Goal: Complete application form: Complete application form

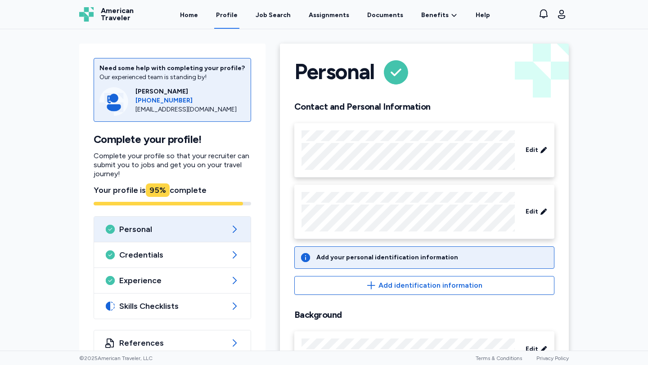
scroll to position [39, 0]
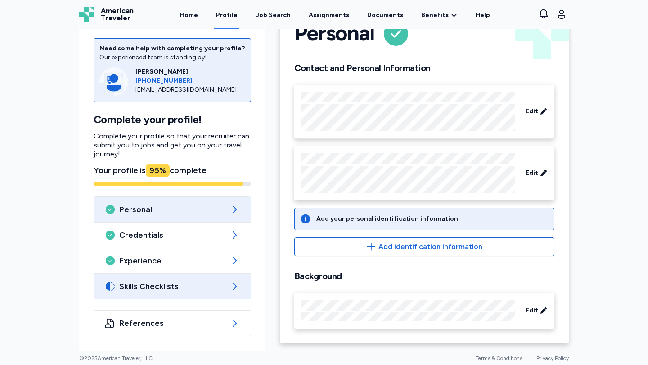
click at [238, 289] on icon at bounding box center [234, 286] width 11 height 11
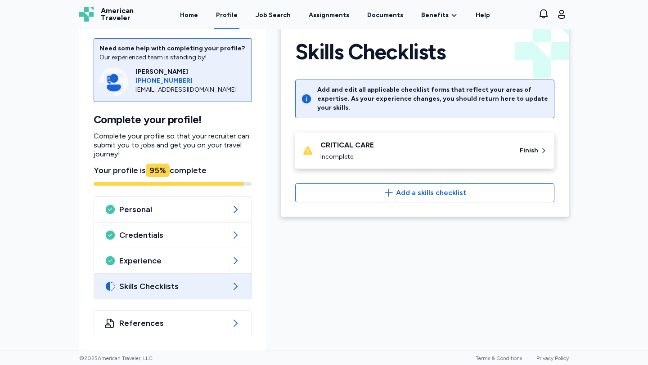
click at [441, 141] on div "CRITICAL CARE" at bounding box center [414, 145] width 189 height 11
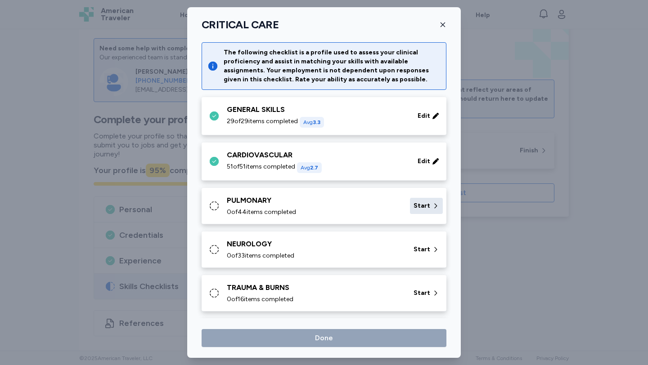
click at [426, 205] on span "Start" at bounding box center [422, 206] width 17 height 9
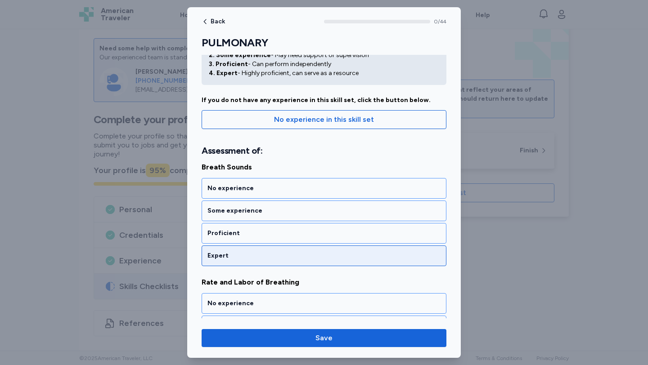
scroll to position [48, 0]
click at [366, 252] on div "Expert" at bounding box center [323, 255] width 233 height 9
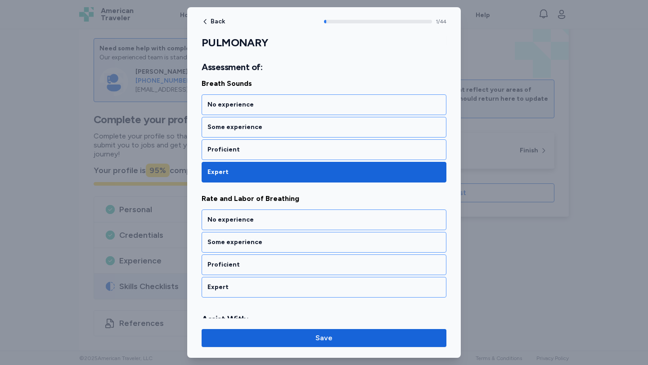
scroll to position [179, 0]
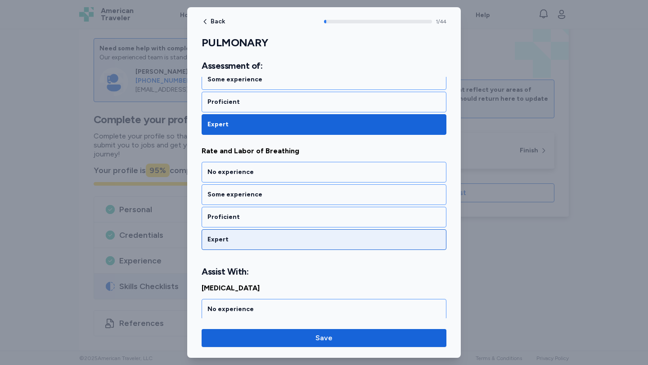
click at [364, 240] on div "Expert" at bounding box center [323, 239] width 233 height 9
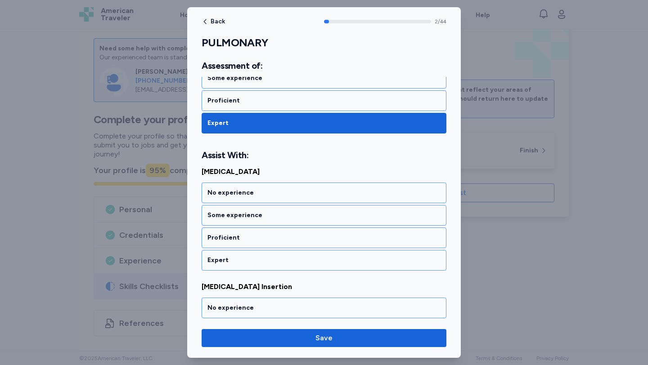
scroll to position [316, 0]
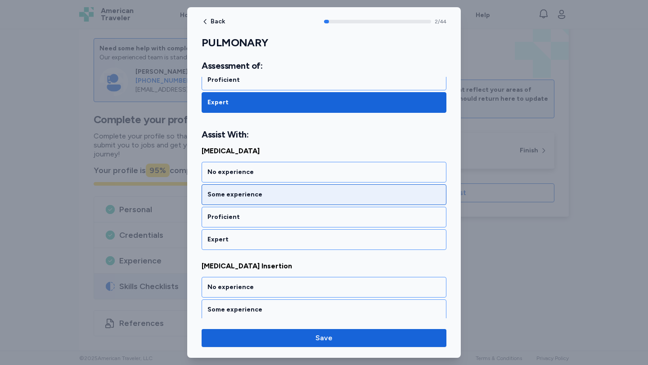
click at [367, 201] on div "Some experience" at bounding box center [324, 195] width 245 height 21
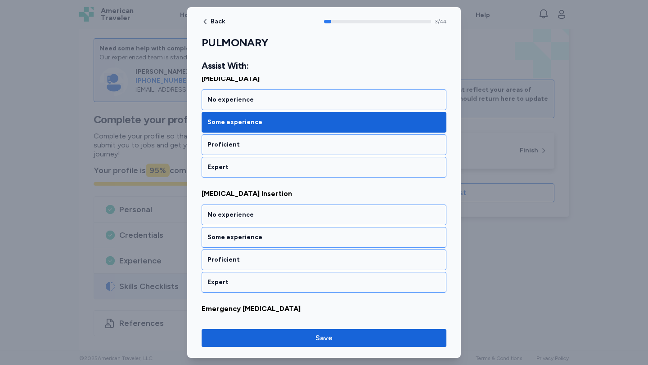
scroll to position [431, 0]
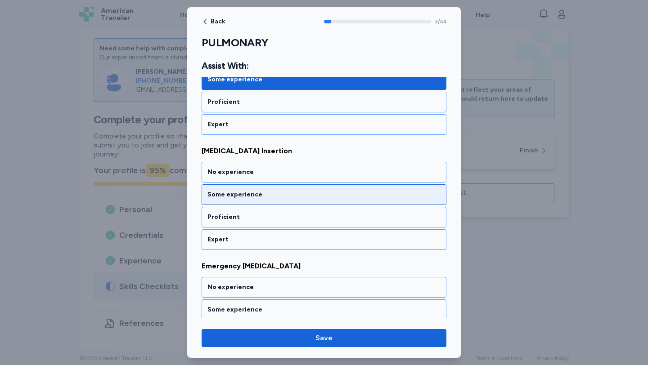
click at [363, 200] on div "Some experience" at bounding box center [324, 195] width 245 height 21
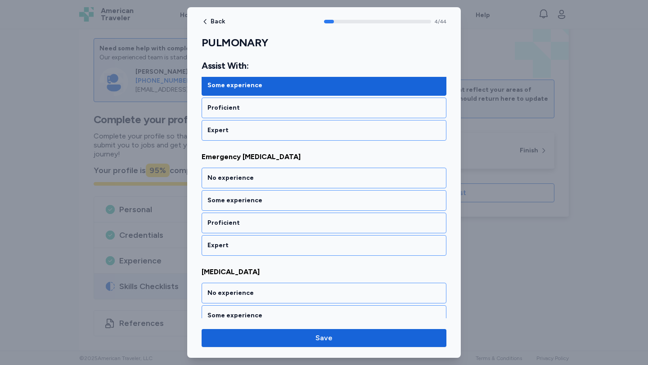
scroll to position [546, 0]
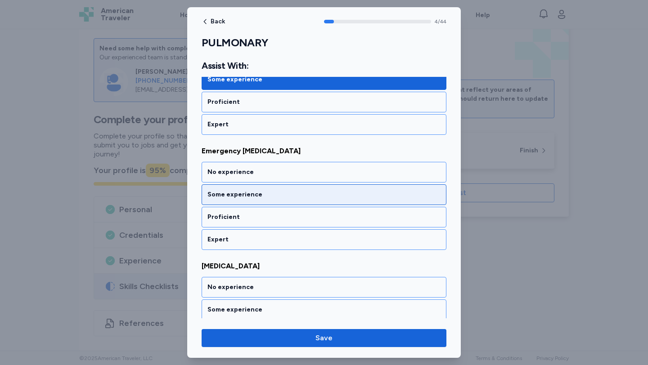
click at [363, 200] on div "Some experience" at bounding box center [324, 195] width 245 height 21
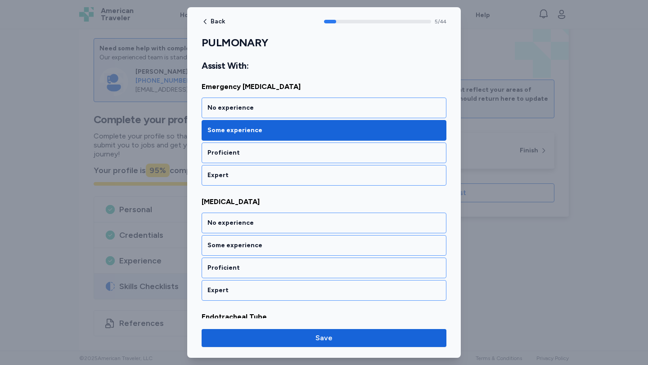
scroll to position [662, 0]
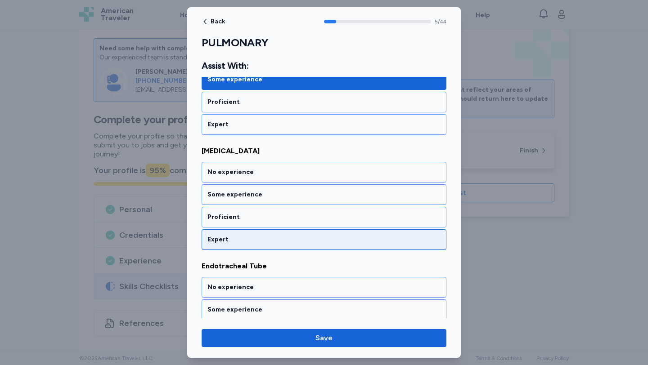
click at [359, 238] on div "Expert" at bounding box center [323, 239] width 233 height 9
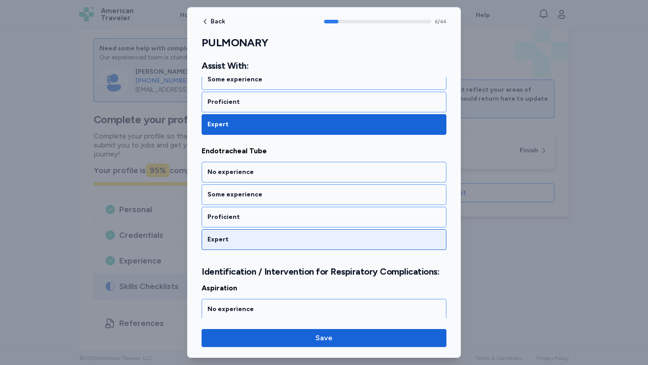
click at [359, 246] on div "Expert" at bounding box center [324, 240] width 245 height 21
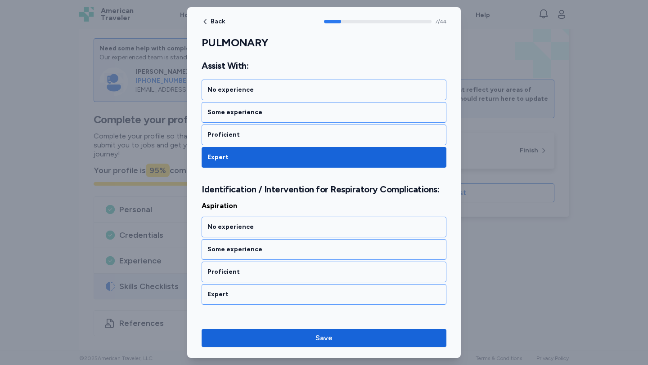
scroll to position [903, 0]
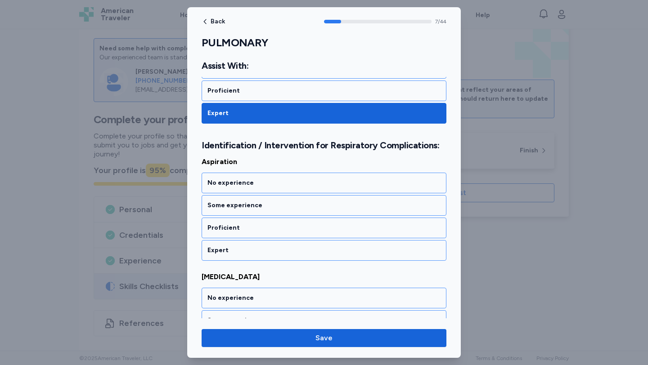
click at [359, 246] on div "Expert" at bounding box center [323, 250] width 233 height 9
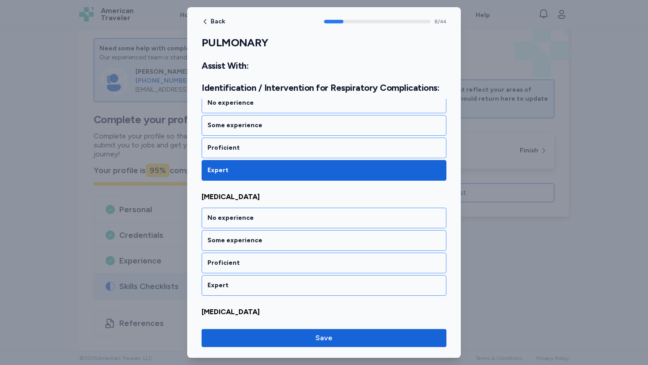
scroll to position [1018, 0]
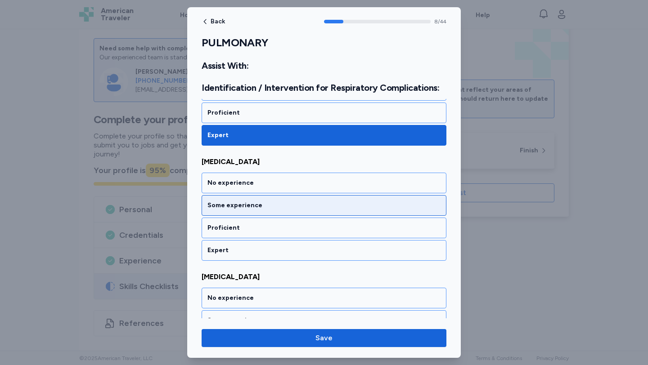
click at [360, 212] on div "Some experience" at bounding box center [324, 205] width 245 height 21
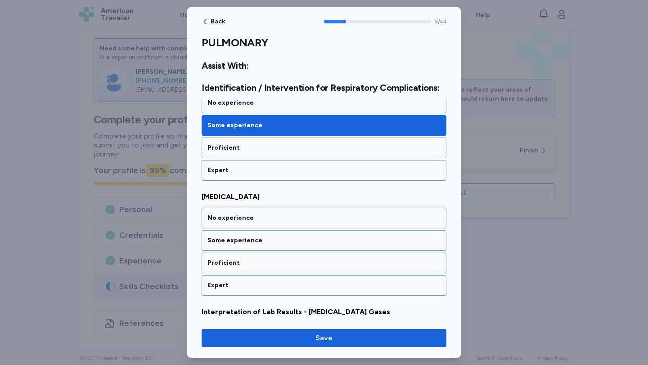
scroll to position [1134, 0]
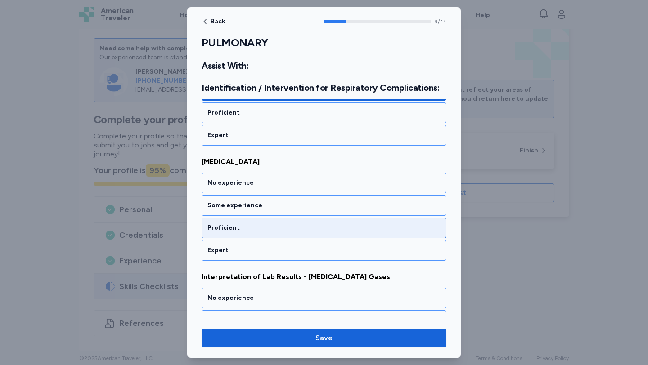
click at [353, 236] on div "Proficient" at bounding box center [324, 228] width 245 height 21
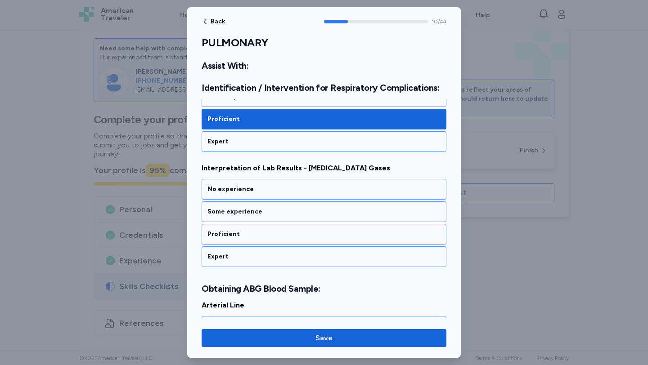
scroll to position [1249, 0]
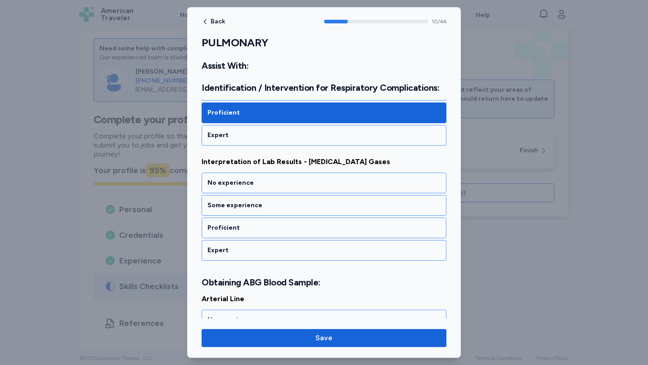
click at [353, 236] on div "Proficient" at bounding box center [324, 228] width 245 height 21
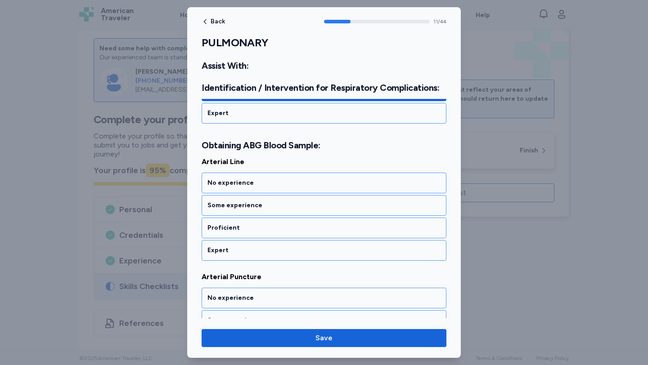
click at [353, 236] on div "Proficient" at bounding box center [324, 228] width 245 height 21
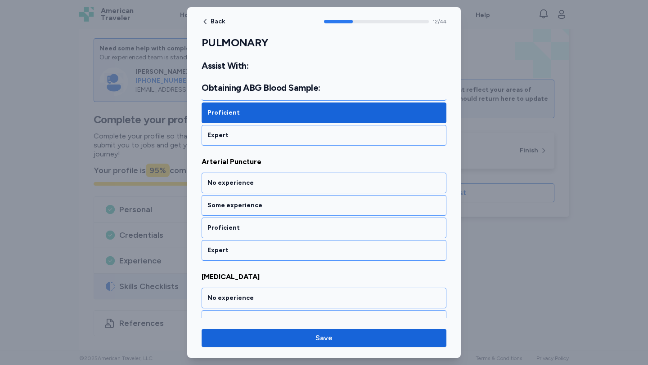
click at [353, 236] on div "Proficient" at bounding box center [324, 228] width 245 height 21
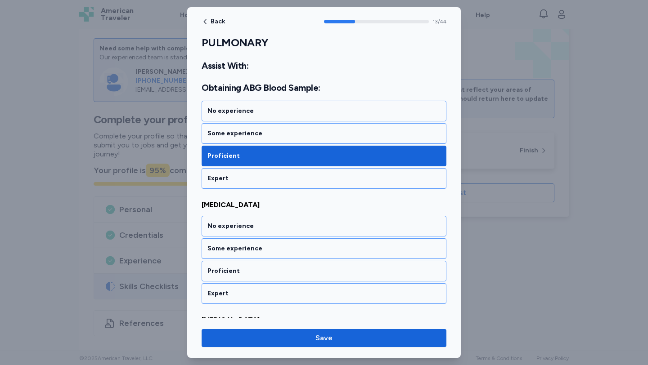
scroll to position [1616, 0]
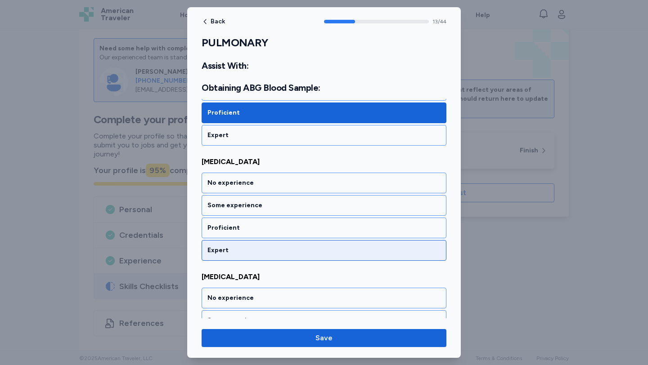
click at [354, 246] on div "Expert" at bounding box center [323, 250] width 233 height 9
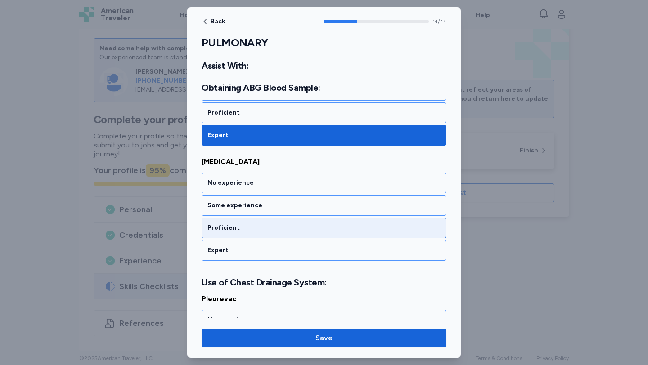
click at [354, 234] on div "Proficient" at bounding box center [324, 228] width 245 height 21
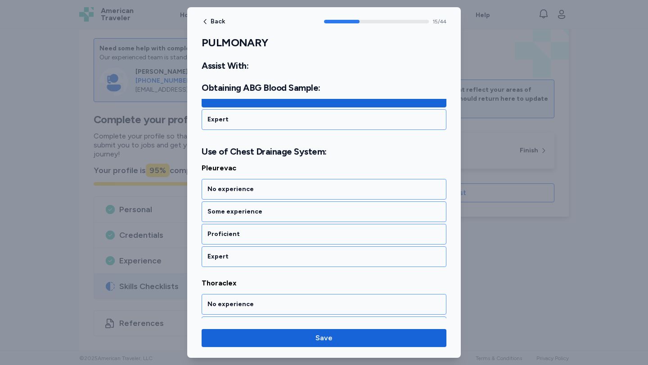
scroll to position [1869, 0]
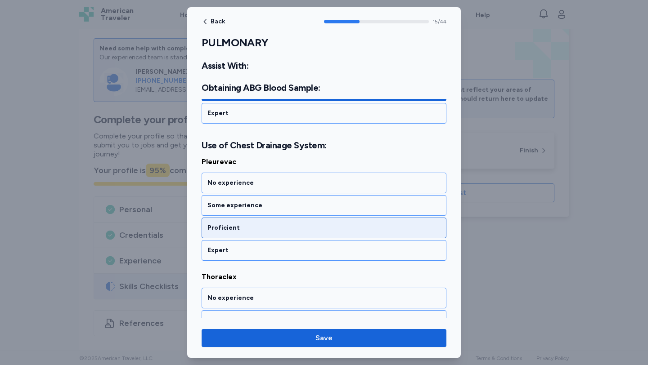
click at [354, 235] on div "Proficient" at bounding box center [324, 228] width 245 height 21
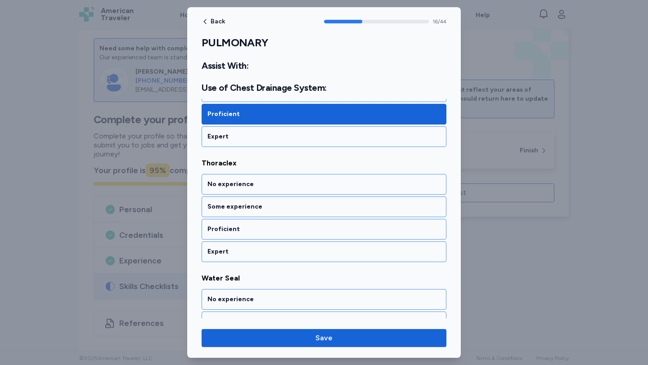
scroll to position [1984, 0]
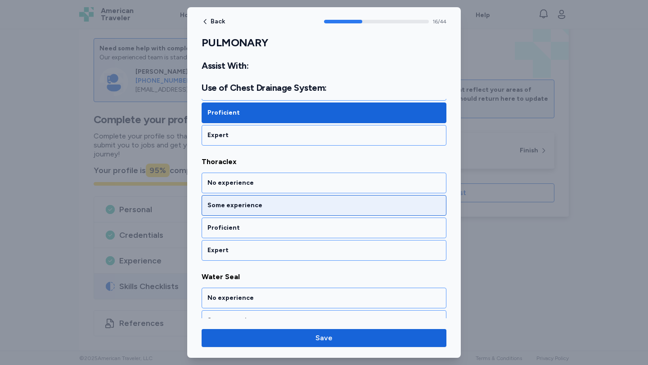
click at [353, 213] on div "Some experience" at bounding box center [324, 205] width 245 height 21
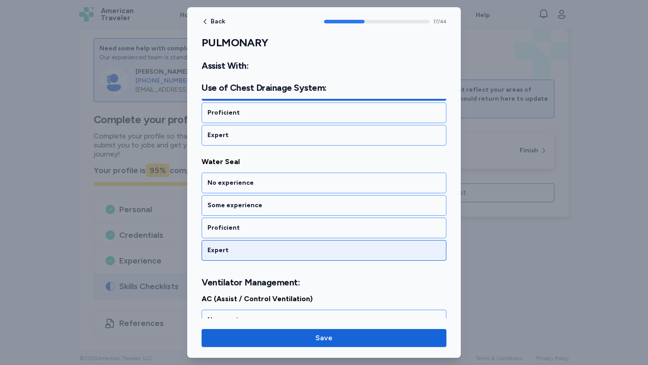
click at [350, 248] on div "Expert" at bounding box center [323, 250] width 233 height 9
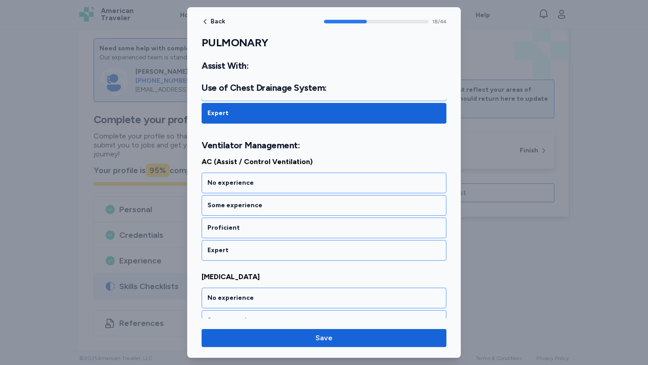
click at [350, 248] on div "Expert" at bounding box center [323, 250] width 233 height 9
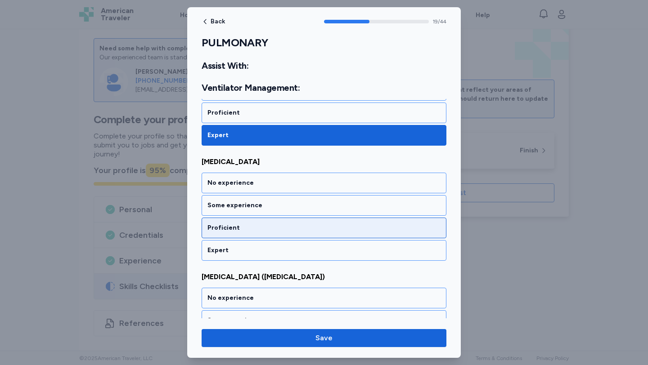
click at [350, 237] on div "Proficient" at bounding box center [324, 228] width 245 height 21
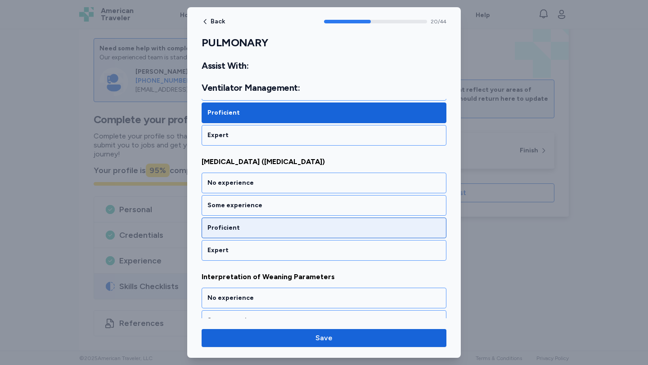
click at [350, 235] on div "Proficient" at bounding box center [324, 228] width 245 height 21
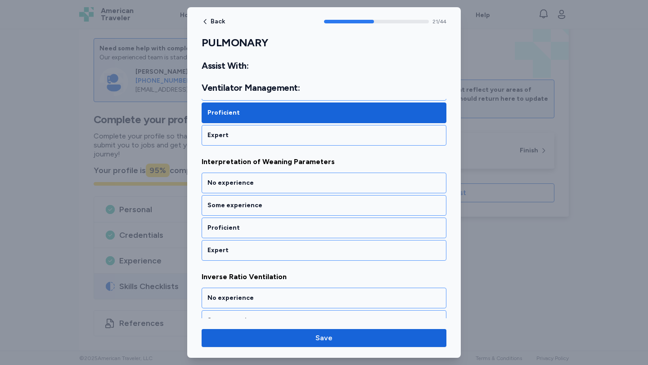
click at [350, 235] on div "Proficient" at bounding box center [324, 228] width 245 height 21
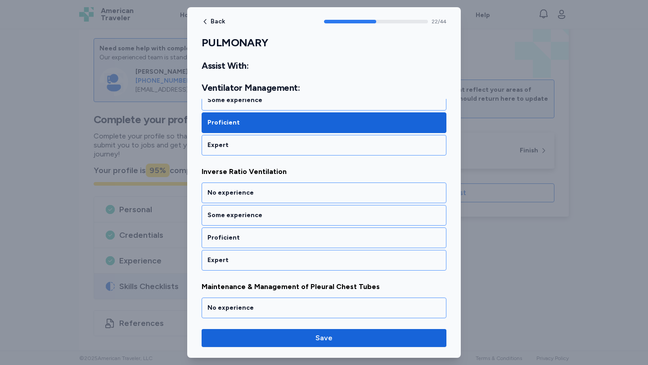
scroll to position [2697, 0]
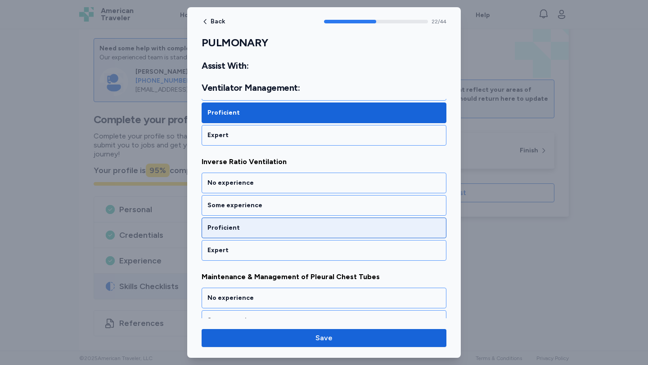
click at [350, 235] on div "Proficient" at bounding box center [324, 228] width 245 height 21
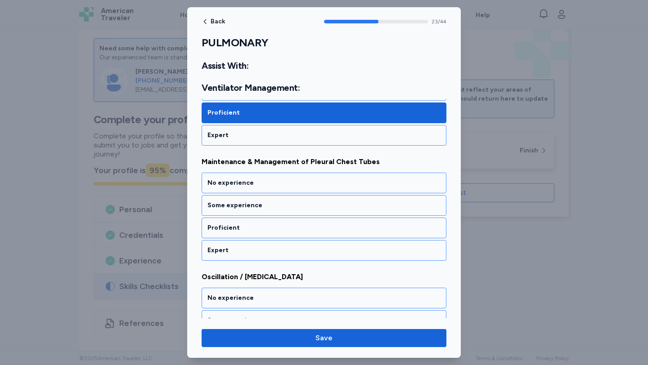
click at [350, 235] on div "Proficient" at bounding box center [324, 228] width 245 height 21
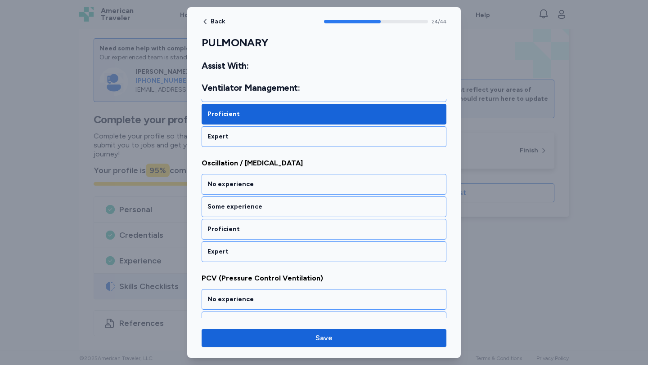
scroll to position [2928, 0]
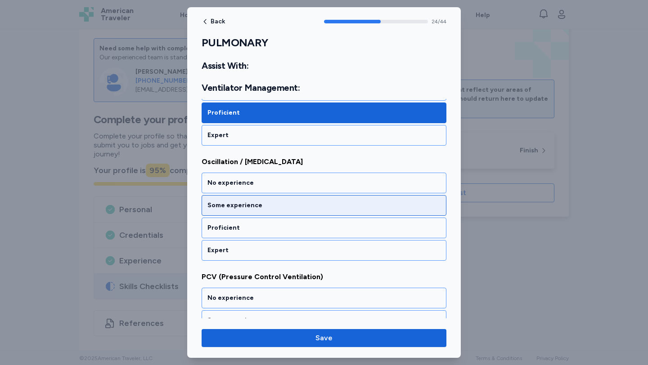
click at [351, 208] on div "Some experience" at bounding box center [323, 205] width 233 height 9
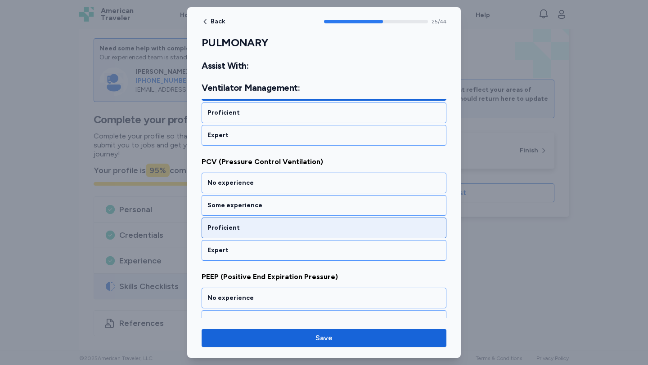
click at [347, 233] on div "Proficient" at bounding box center [324, 228] width 245 height 21
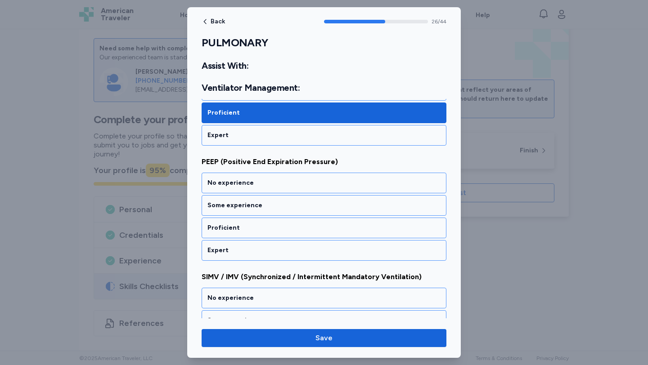
click at [347, 233] on div "Proficient" at bounding box center [324, 228] width 245 height 21
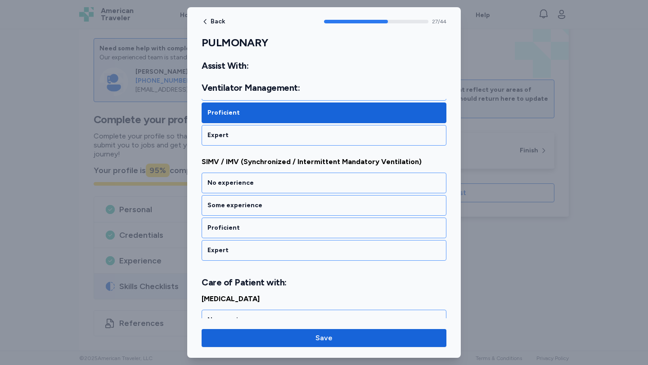
click at [347, 233] on div "Proficient" at bounding box center [324, 228] width 245 height 21
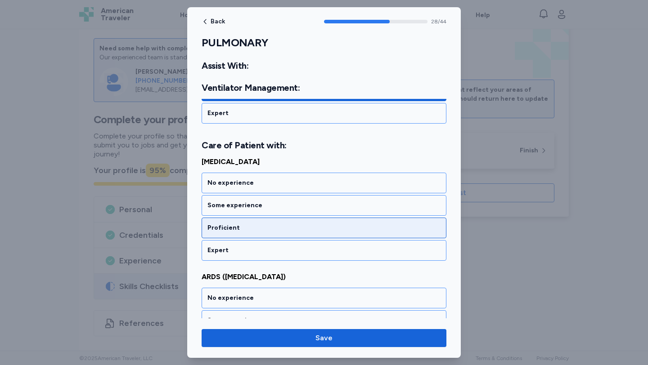
click at [347, 234] on div "Proficient" at bounding box center [324, 228] width 245 height 21
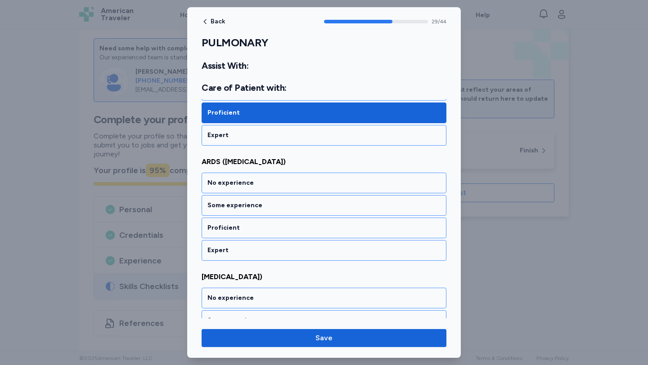
click at [347, 234] on div "Proficient" at bounding box center [324, 228] width 245 height 21
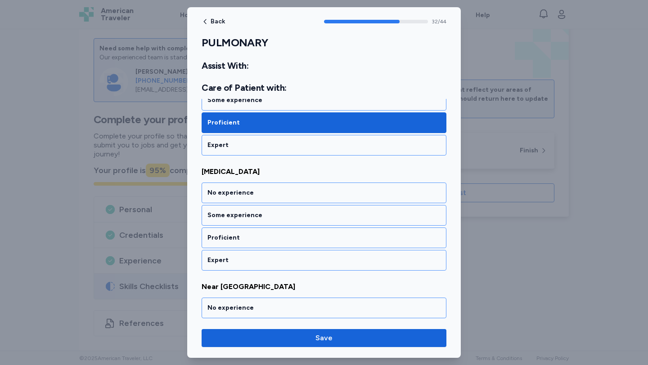
scroll to position [3871, 0]
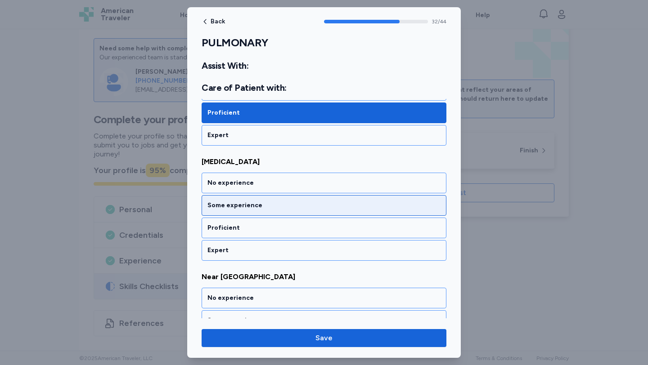
click at [345, 209] on div "Some experience" at bounding box center [323, 205] width 233 height 9
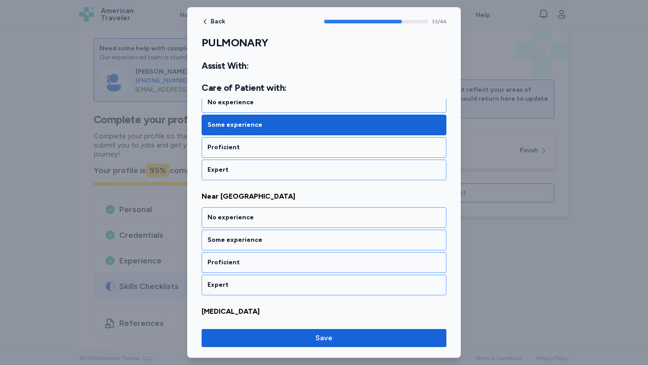
scroll to position [3987, 0]
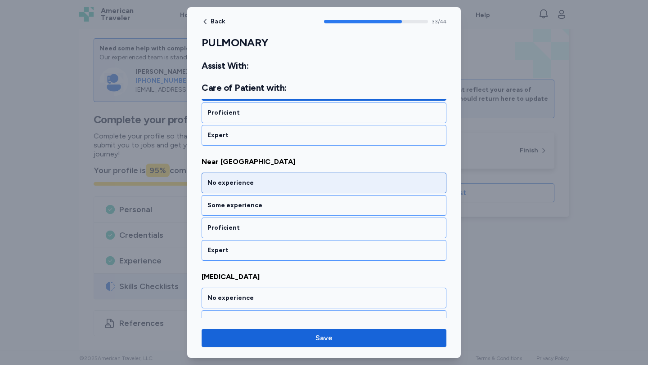
click at [346, 191] on div "No experience" at bounding box center [324, 183] width 245 height 21
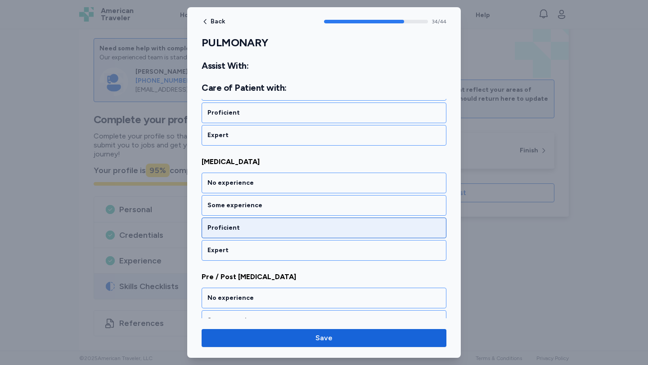
click at [343, 227] on div "Proficient" at bounding box center [323, 228] width 233 height 9
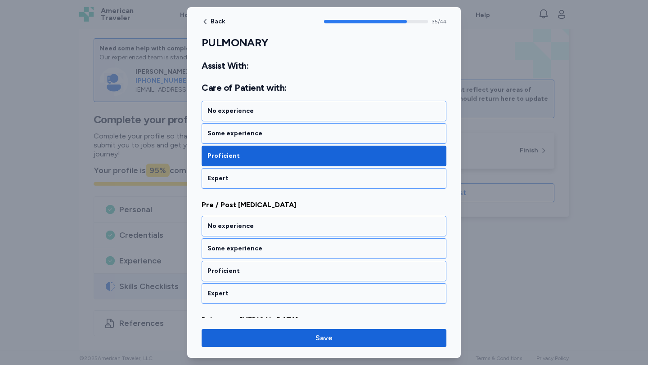
scroll to position [4217, 0]
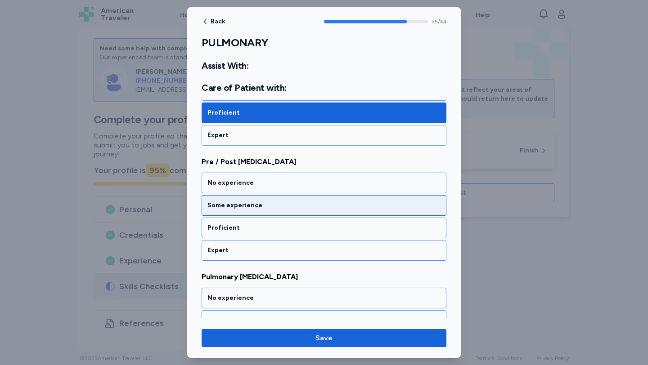
click at [349, 207] on div "Some experience" at bounding box center [323, 205] width 233 height 9
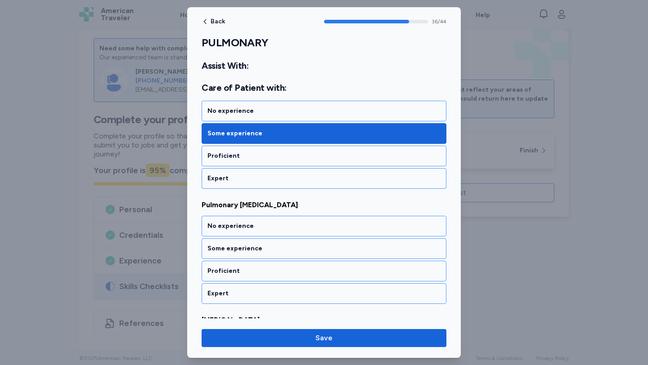
scroll to position [4332, 0]
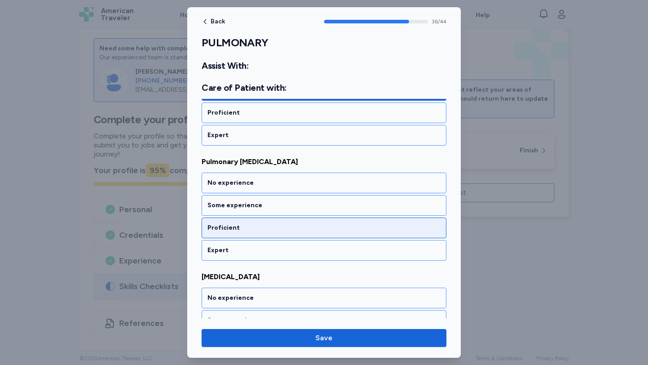
click at [347, 223] on div "Proficient" at bounding box center [324, 228] width 245 height 21
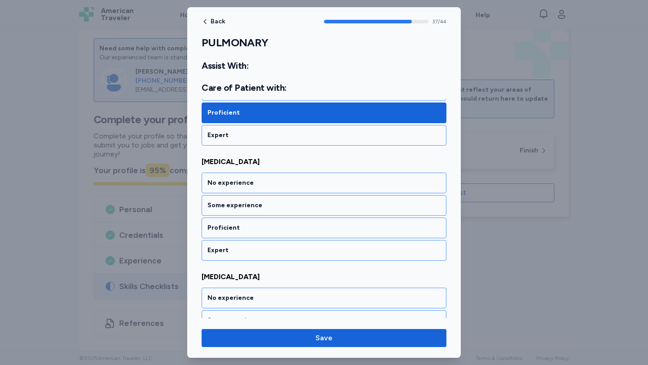
click at [347, 223] on div "Proficient" at bounding box center [324, 228] width 245 height 21
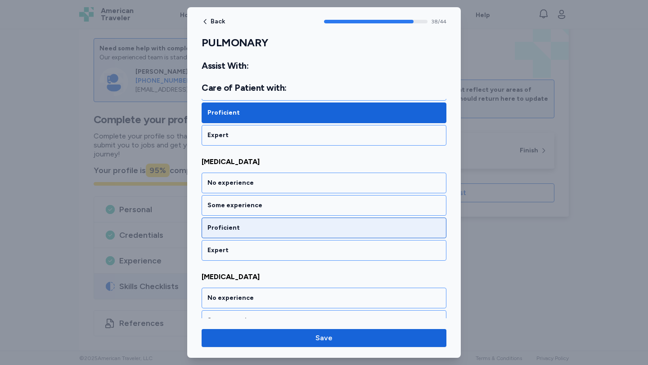
click at [347, 223] on div "Proficient" at bounding box center [324, 228] width 245 height 21
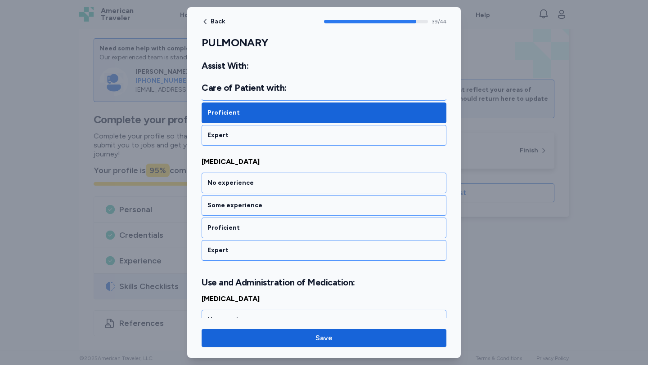
click at [347, 223] on div "Proficient" at bounding box center [324, 228] width 245 height 21
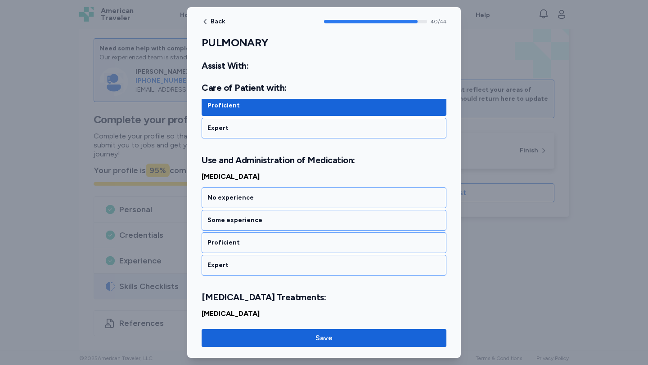
scroll to position [4815, 0]
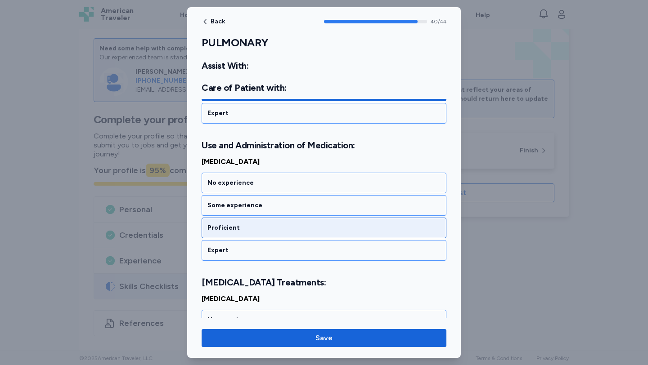
click at [347, 223] on div "Proficient" at bounding box center [324, 228] width 245 height 21
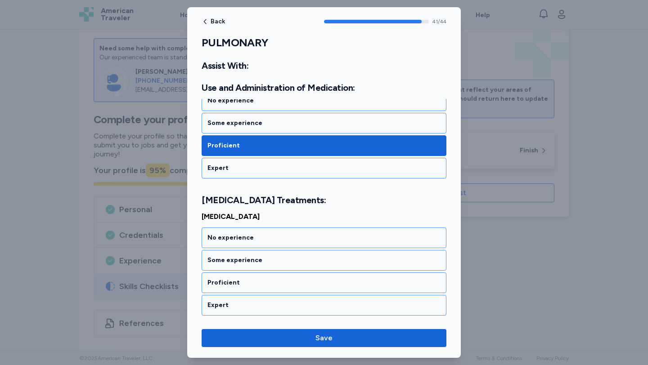
scroll to position [4941, 0]
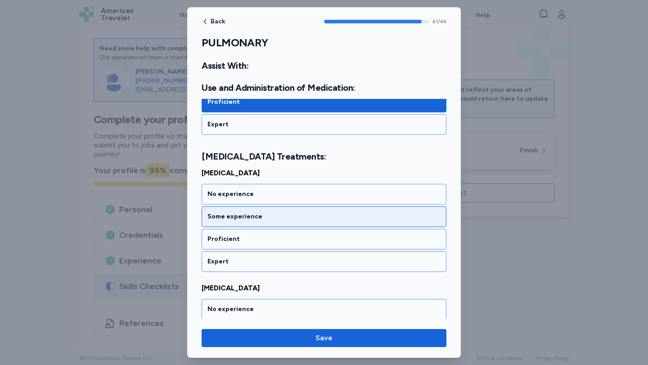
click at [347, 221] on div "Some experience" at bounding box center [323, 216] width 233 height 9
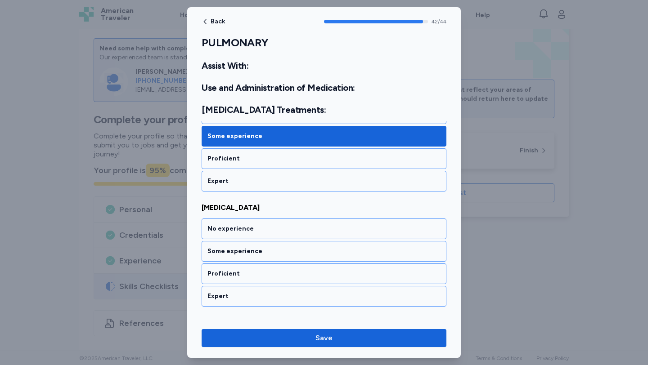
scroll to position [5056, 0]
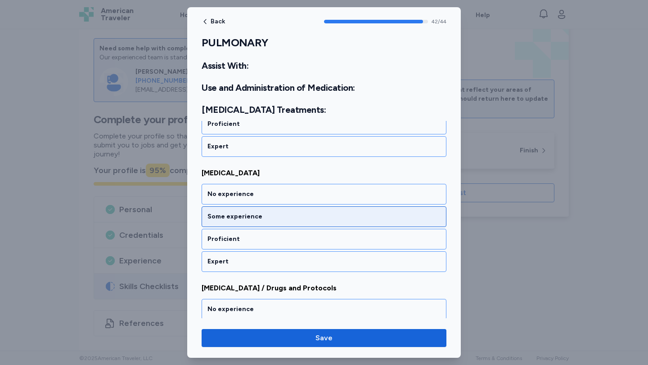
click at [346, 219] on div "Some experience" at bounding box center [323, 216] width 233 height 9
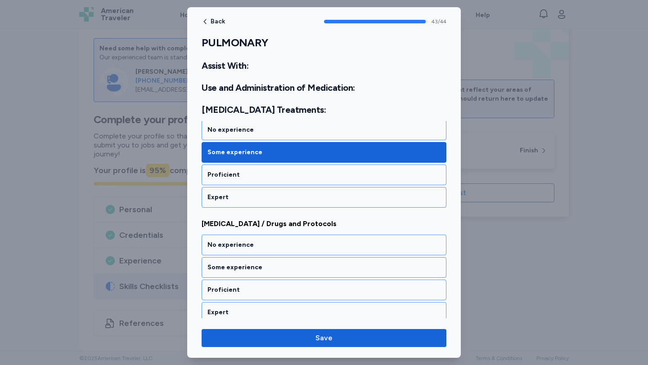
scroll to position [5127, 0]
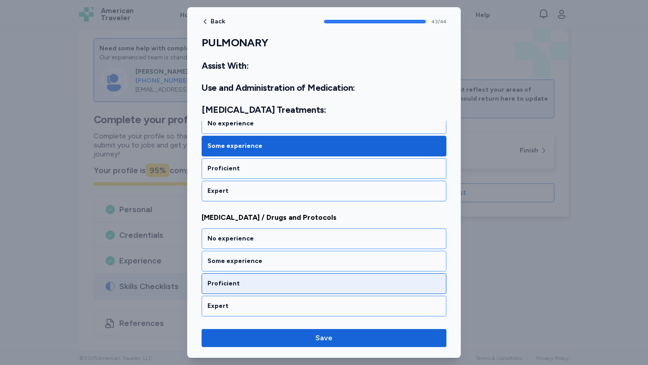
click at [340, 280] on div "Proficient" at bounding box center [323, 283] width 233 height 9
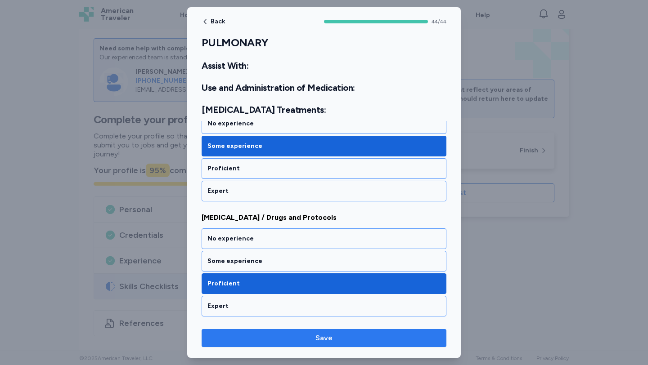
click at [343, 338] on span "Save" at bounding box center [324, 338] width 230 height 11
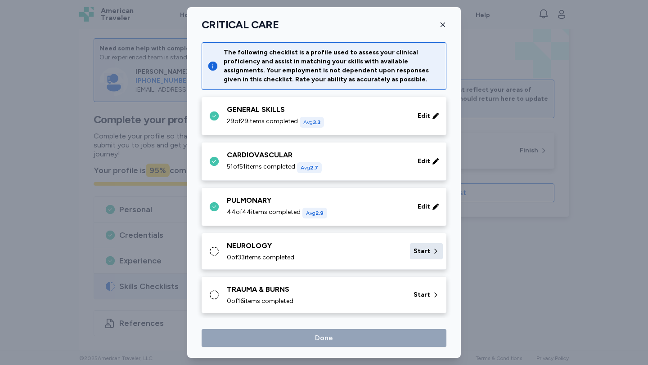
click at [423, 253] on span "Start" at bounding box center [422, 251] width 17 height 9
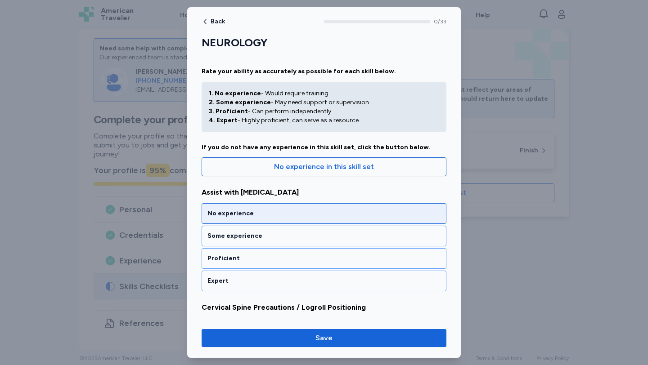
click at [347, 221] on div "No experience" at bounding box center [324, 213] width 245 height 21
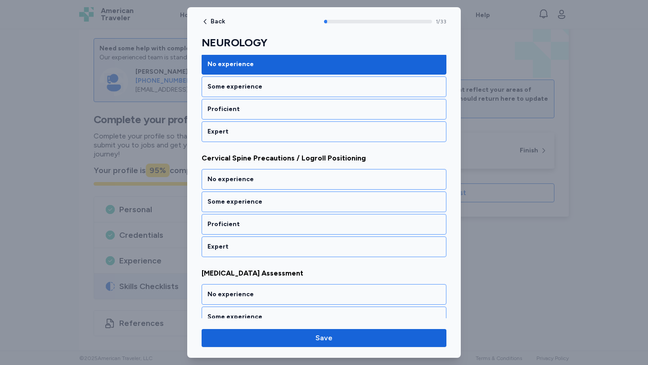
scroll to position [168, 0]
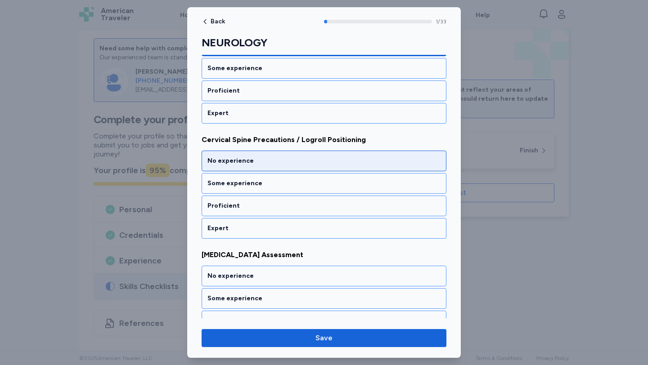
click at [344, 166] on div "No experience" at bounding box center [324, 161] width 245 height 21
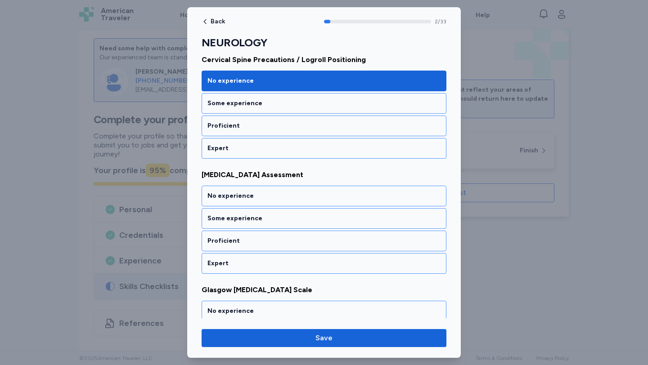
scroll to position [283, 0]
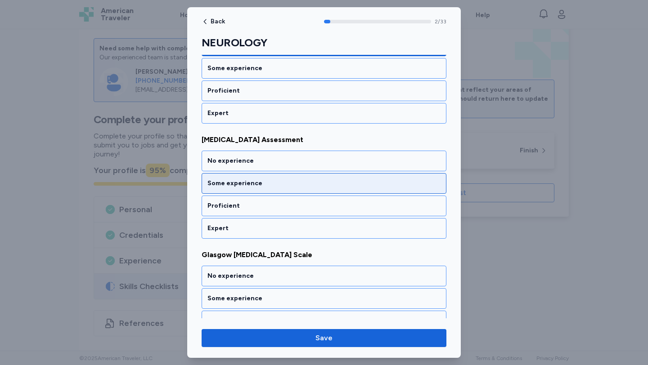
click at [338, 192] on div "Some experience" at bounding box center [324, 183] width 245 height 21
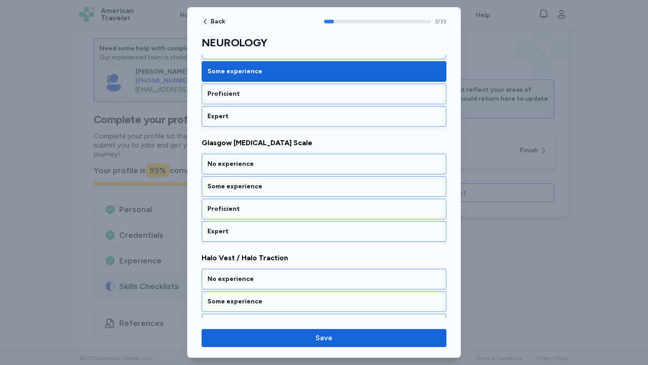
scroll to position [398, 0]
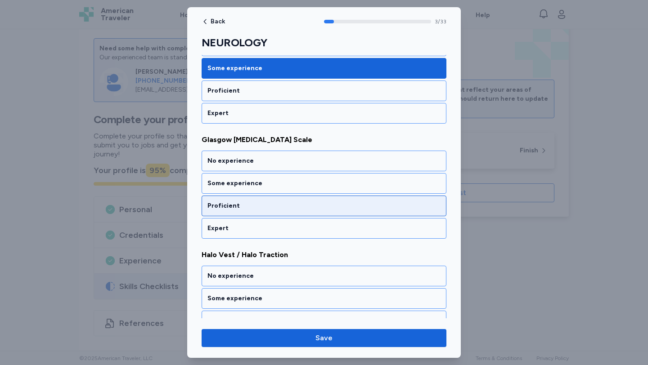
click at [338, 215] on div "Proficient" at bounding box center [324, 206] width 245 height 21
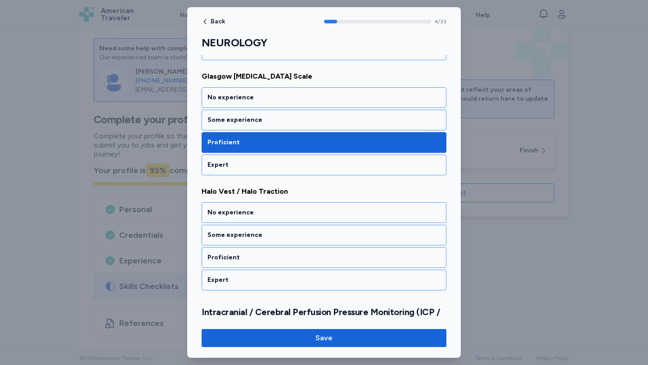
scroll to position [513, 0]
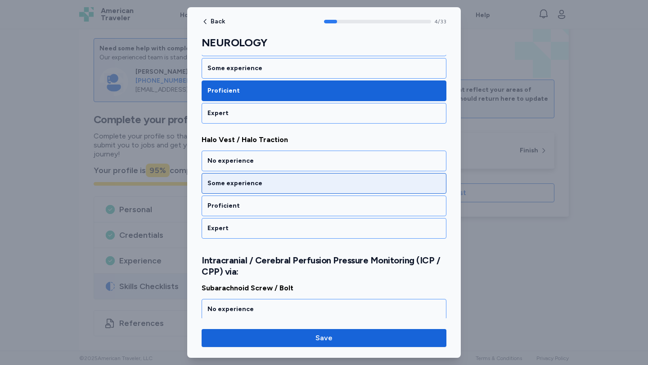
click at [340, 190] on div "Some experience" at bounding box center [324, 183] width 245 height 21
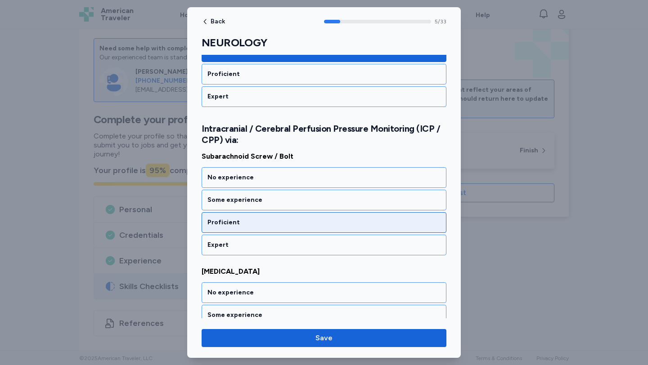
click at [338, 220] on div "Proficient" at bounding box center [323, 222] width 233 height 9
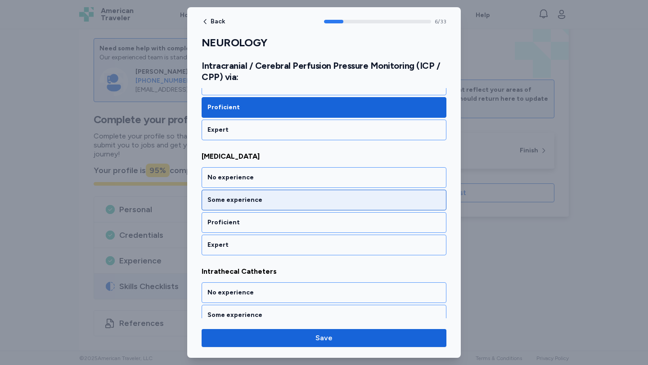
click at [339, 205] on div "Some experience" at bounding box center [324, 200] width 245 height 21
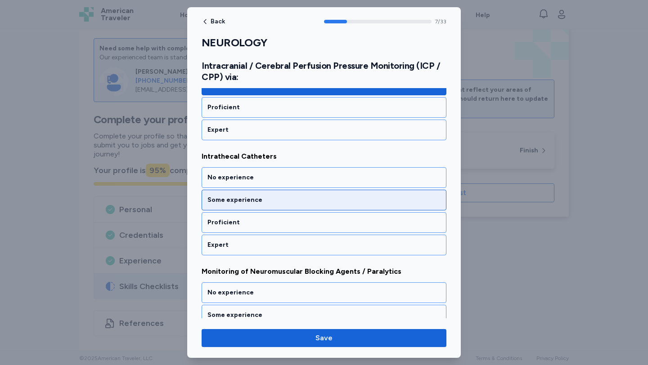
click at [339, 202] on div "Some experience" at bounding box center [323, 200] width 233 height 9
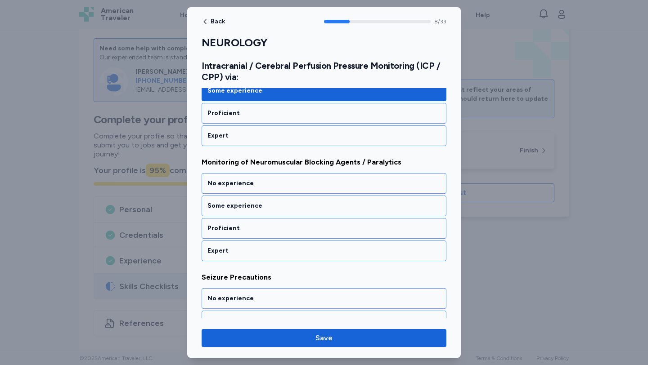
scroll to position [991, 0]
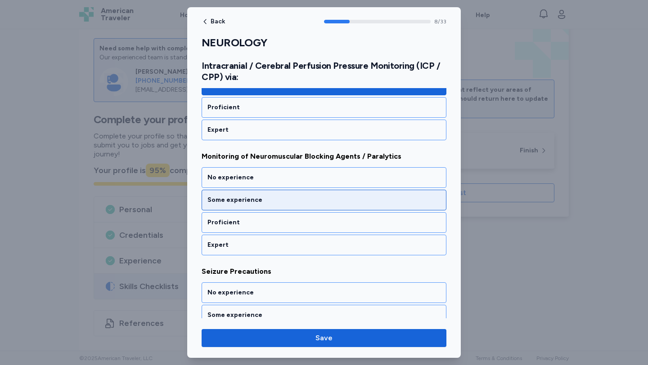
click at [340, 202] on div "Some experience" at bounding box center [323, 200] width 233 height 9
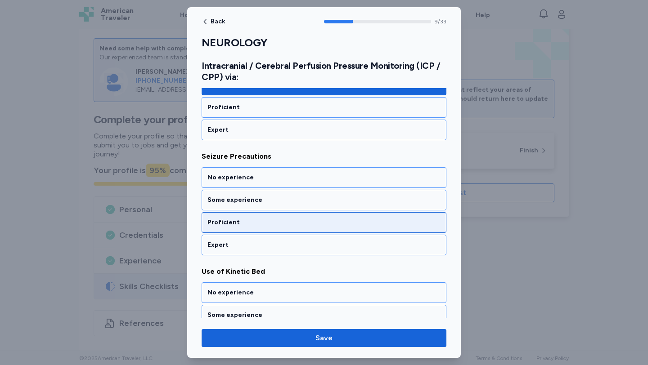
click at [339, 227] on div "Proficient" at bounding box center [323, 222] width 233 height 9
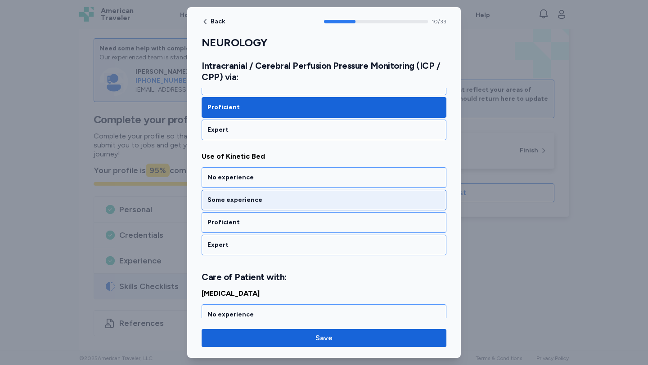
click at [342, 207] on div "Some experience" at bounding box center [324, 200] width 245 height 21
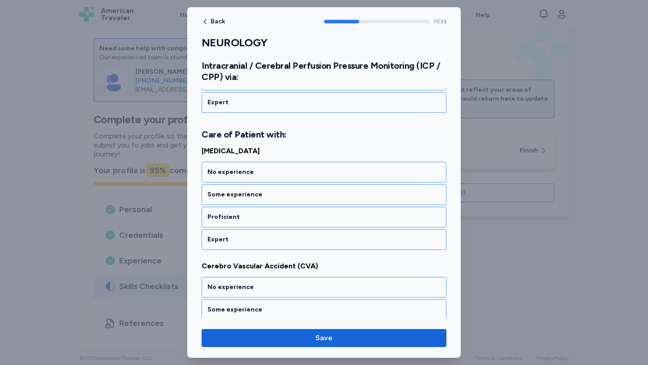
click at [342, 207] on div "Proficient" at bounding box center [324, 217] width 245 height 21
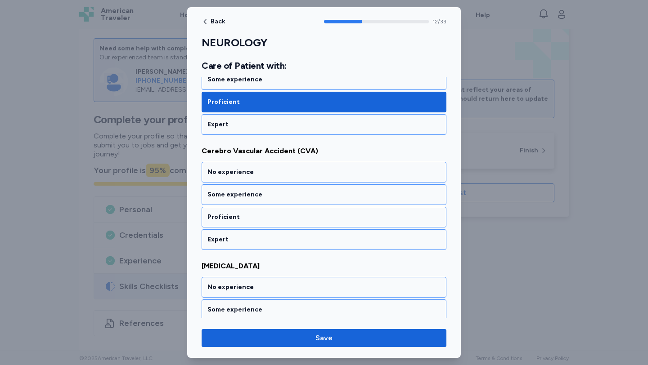
click at [342, 207] on div "Proficient" at bounding box center [324, 217] width 245 height 21
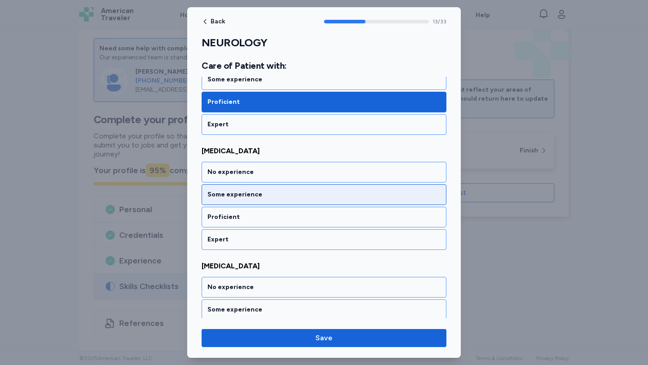
click at [343, 193] on div "Some experience" at bounding box center [323, 194] width 233 height 9
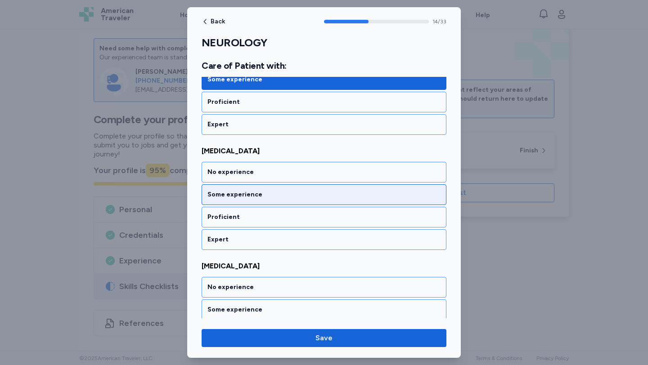
click at [339, 196] on div "Some experience" at bounding box center [323, 194] width 233 height 9
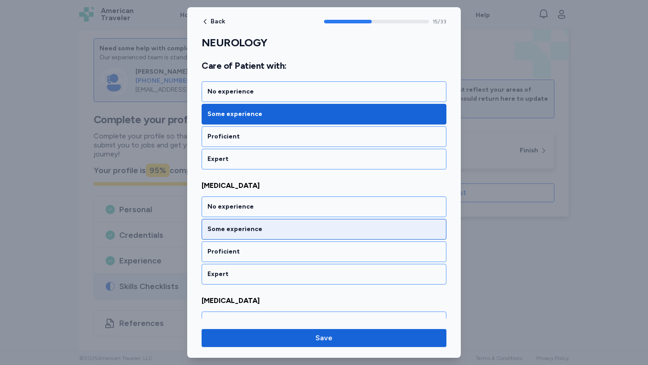
scroll to position [1825, 0]
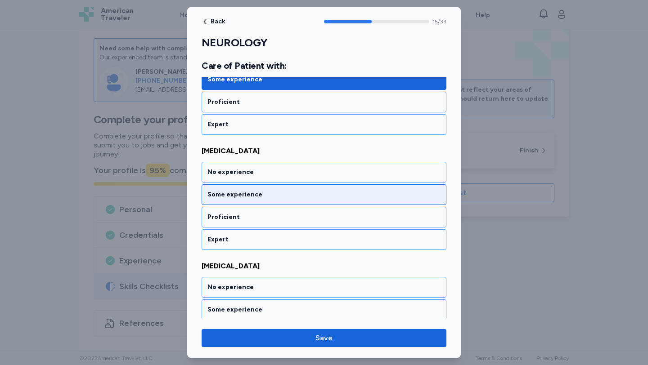
click at [338, 203] on div "Some experience" at bounding box center [324, 195] width 245 height 21
click at [338, 192] on div "Some experience" at bounding box center [323, 194] width 233 height 9
click at [336, 194] on div "Some experience" at bounding box center [323, 194] width 233 height 9
click at [335, 199] on div "Some experience" at bounding box center [324, 195] width 245 height 21
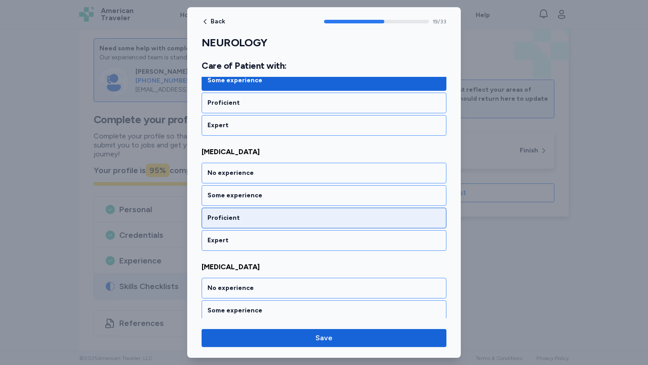
scroll to position [2286, 0]
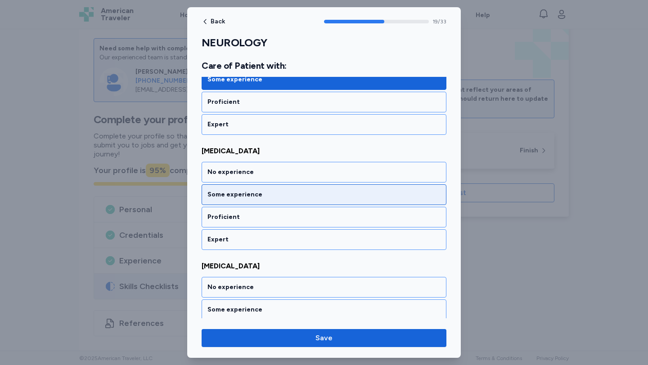
click at [336, 200] on div "Some experience" at bounding box center [324, 195] width 245 height 21
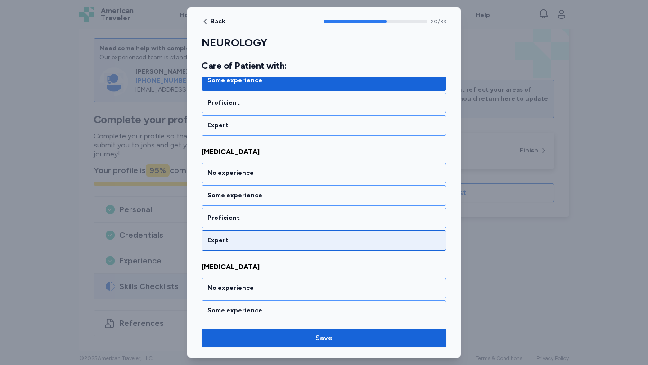
scroll to position [2401, 0]
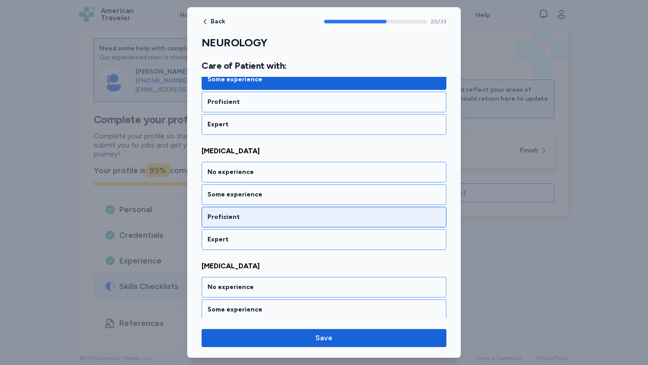
click at [329, 222] on div "Proficient" at bounding box center [324, 217] width 245 height 21
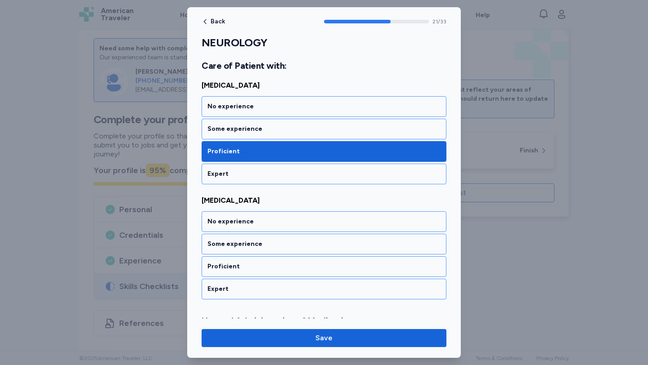
scroll to position [2464, 0]
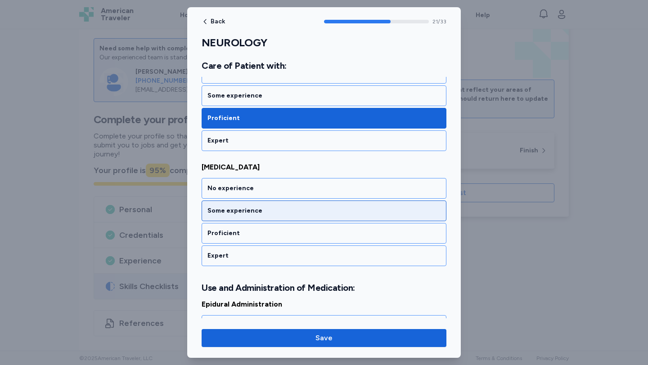
click at [324, 217] on div "Some experience" at bounding box center [324, 211] width 245 height 21
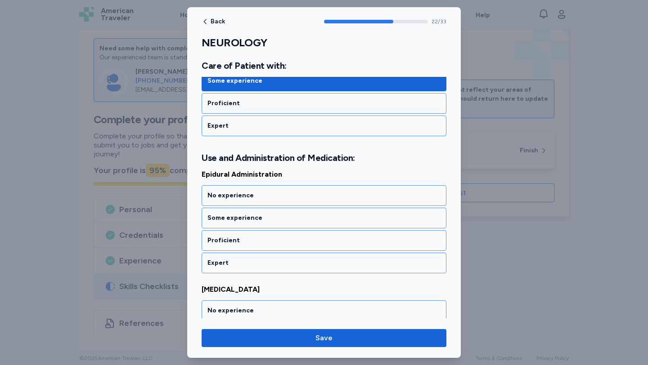
scroll to position [2653, 0]
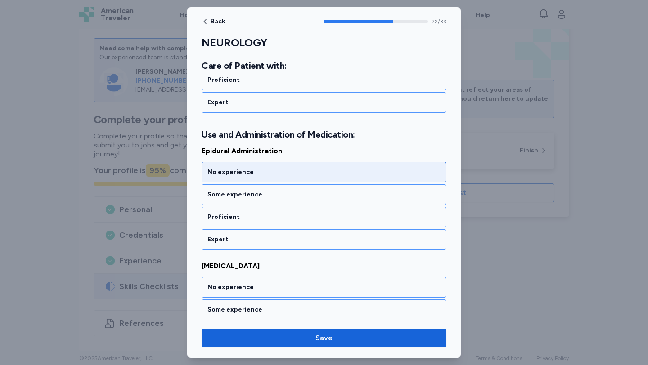
click at [316, 177] on div "No experience" at bounding box center [324, 172] width 245 height 21
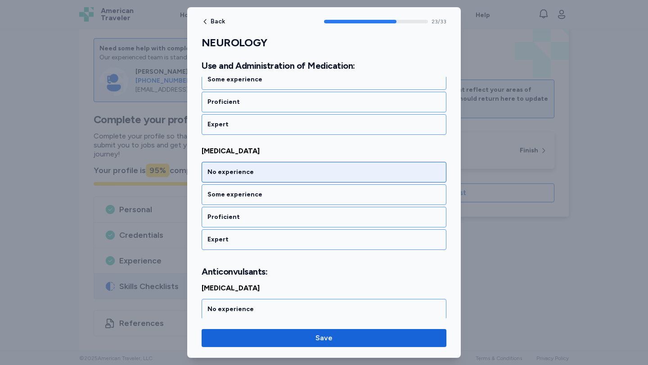
click at [313, 181] on div "No experience" at bounding box center [324, 172] width 245 height 21
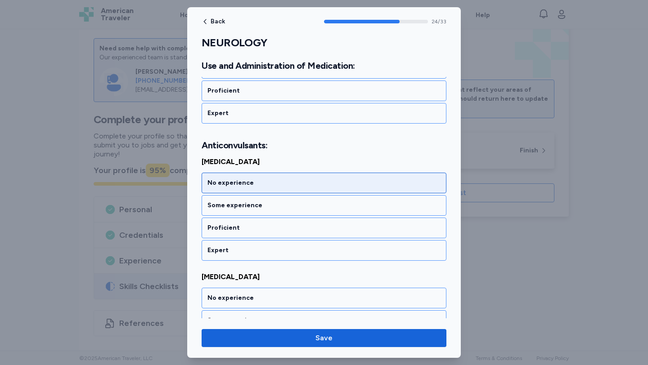
click at [313, 188] on div "No experience" at bounding box center [324, 183] width 245 height 21
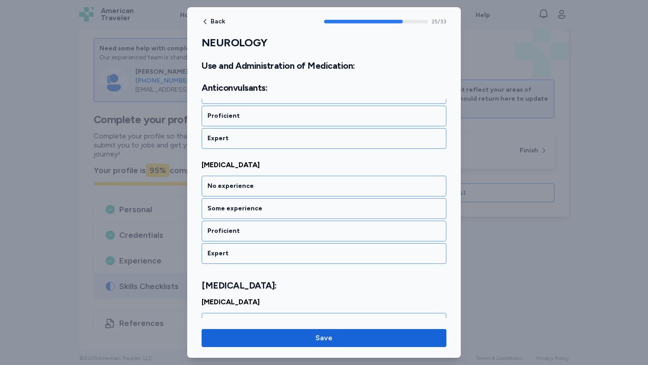
scroll to position [3010, 0]
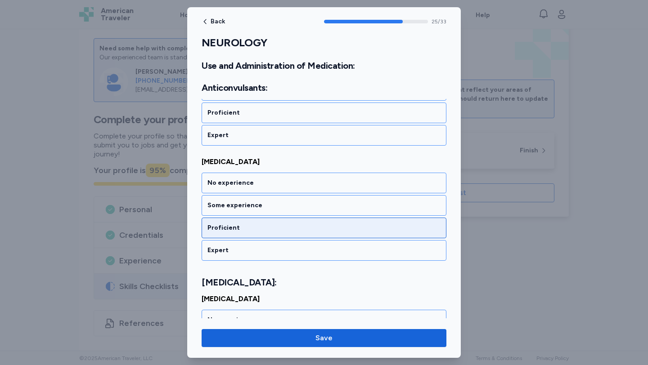
click at [308, 231] on div "Proficient" at bounding box center [323, 228] width 233 height 9
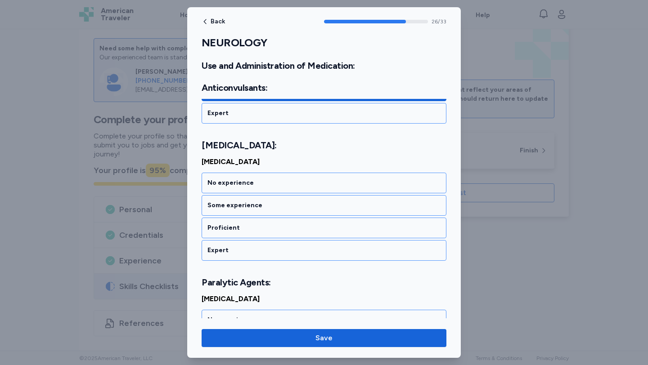
click at [308, 231] on div "Proficient" at bounding box center [323, 228] width 233 height 9
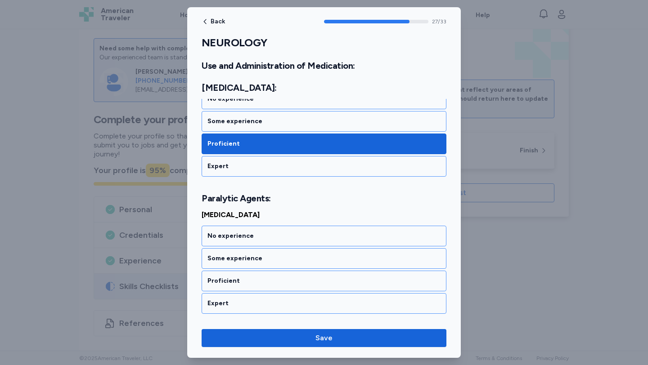
scroll to position [3285, 0]
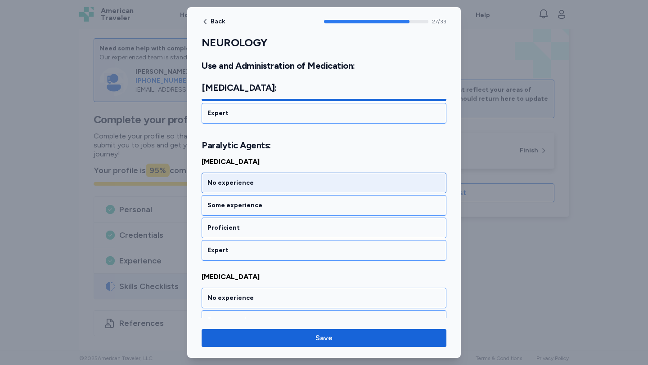
click at [310, 189] on div "No experience" at bounding box center [324, 183] width 245 height 21
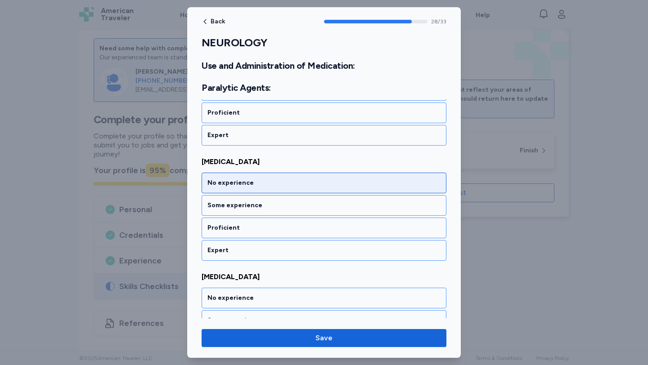
click at [308, 185] on div "No experience" at bounding box center [323, 183] width 233 height 9
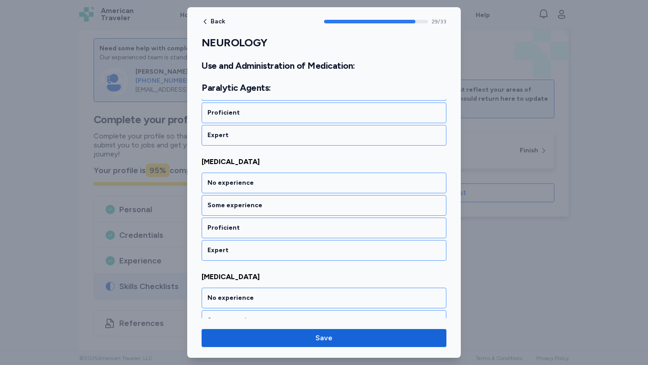
click at [308, 185] on div "No experience" at bounding box center [323, 183] width 233 height 9
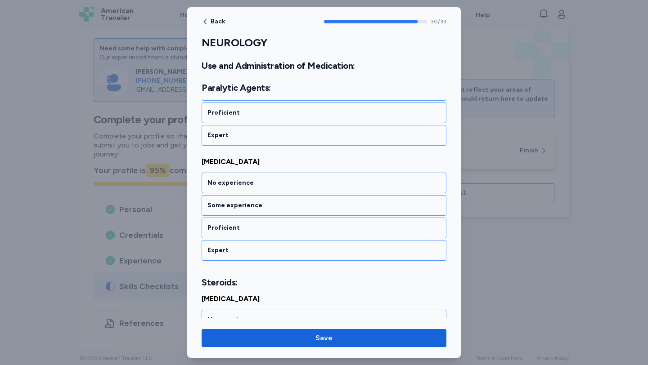
click at [308, 185] on div "No experience" at bounding box center [323, 183] width 233 height 9
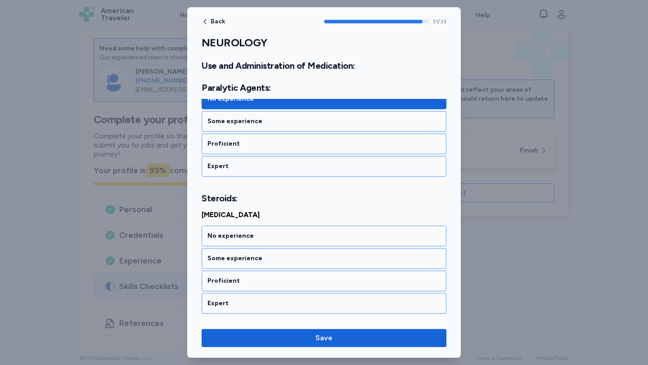
scroll to position [3768, 0]
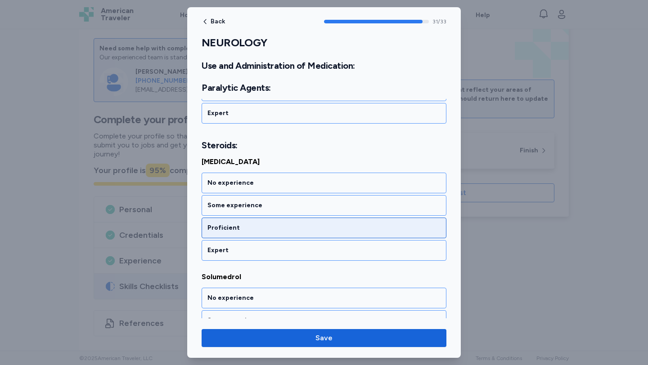
click at [304, 235] on div "Proficient" at bounding box center [324, 228] width 245 height 21
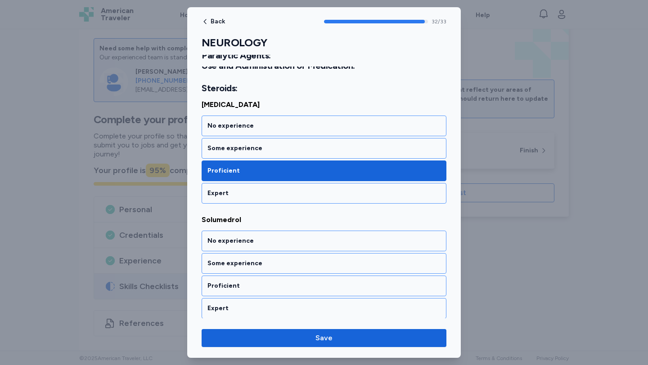
scroll to position [3827, 0]
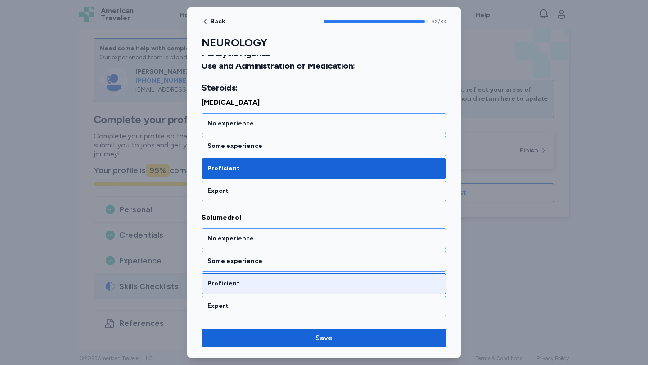
click at [306, 283] on div "Proficient" at bounding box center [323, 283] width 233 height 9
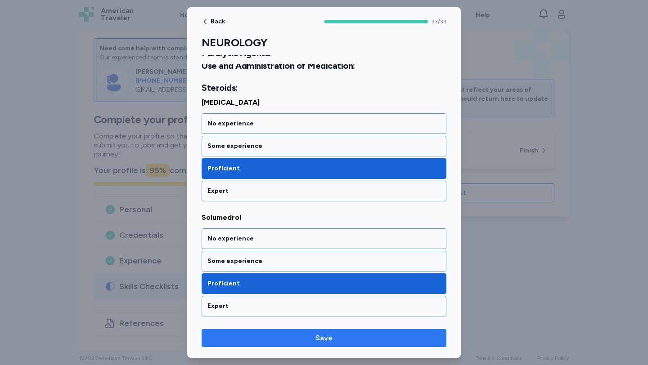
click at [328, 339] on span "Save" at bounding box center [323, 338] width 17 height 11
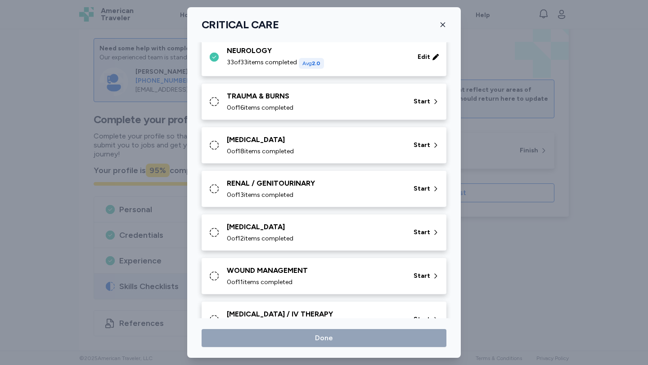
scroll to position [197, 0]
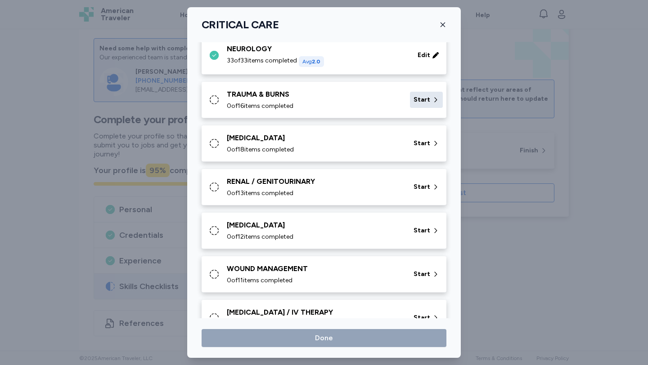
click at [425, 108] on div "Start" at bounding box center [426, 100] width 33 height 16
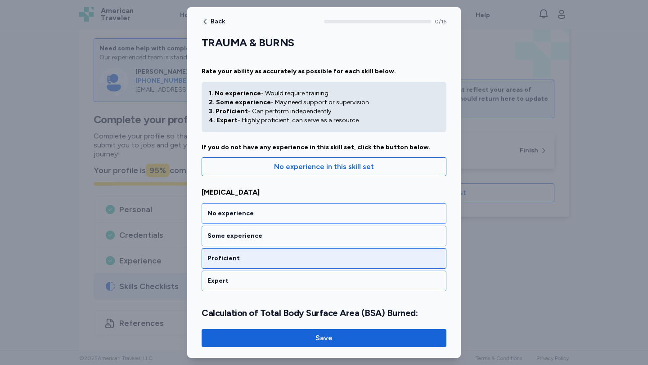
click at [357, 258] on div "Proficient" at bounding box center [323, 258] width 233 height 9
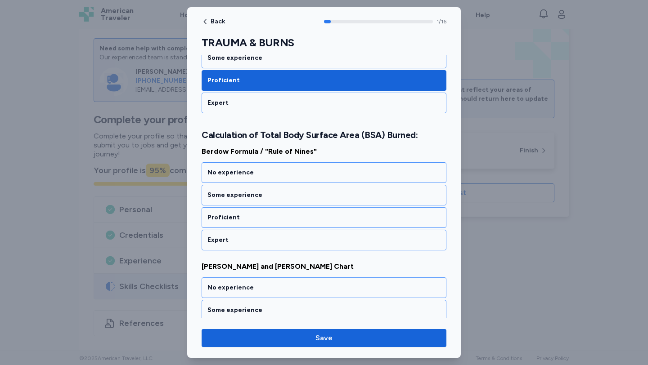
scroll to position [179, 0]
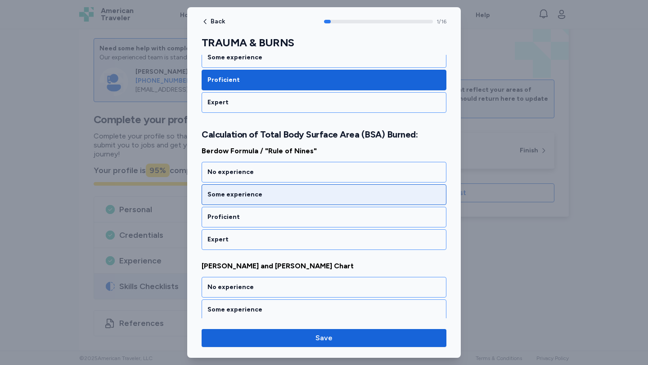
click at [359, 200] on div "Some experience" at bounding box center [324, 195] width 245 height 21
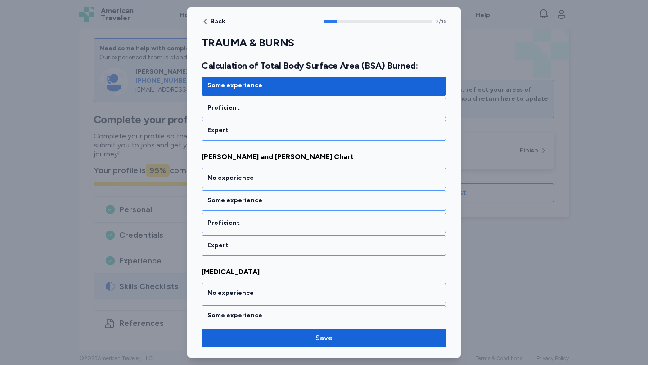
scroll to position [294, 0]
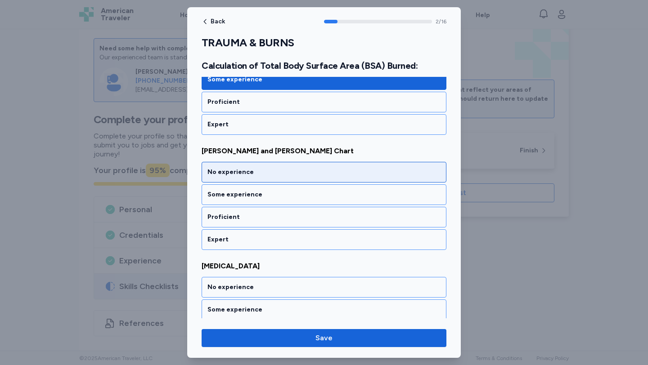
click at [357, 179] on div "No experience" at bounding box center [324, 172] width 245 height 21
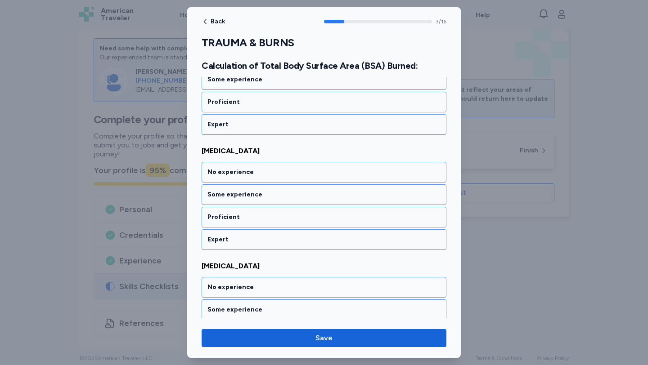
click at [357, 179] on div "No experience" at bounding box center [324, 172] width 245 height 21
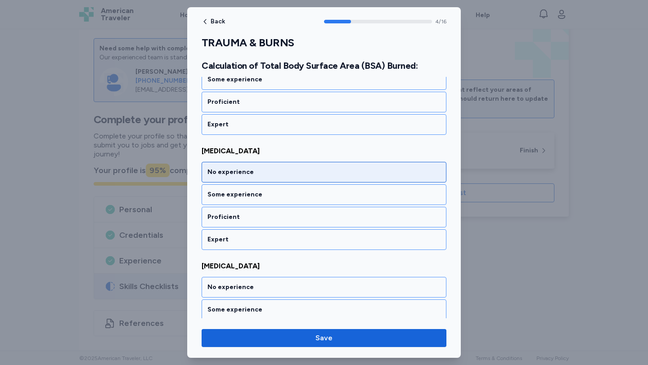
click at [357, 179] on div "No experience" at bounding box center [324, 172] width 245 height 21
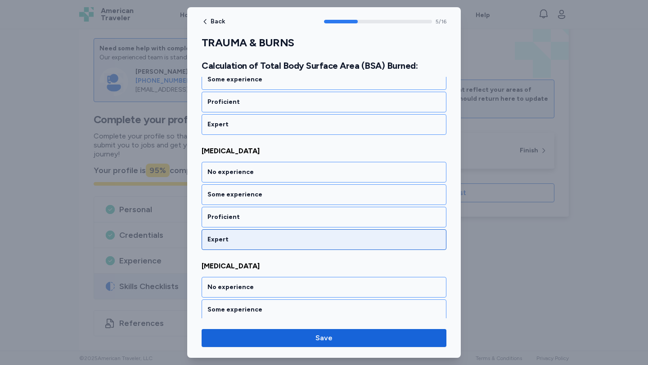
click at [353, 237] on div "Expert" at bounding box center [323, 239] width 233 height 9
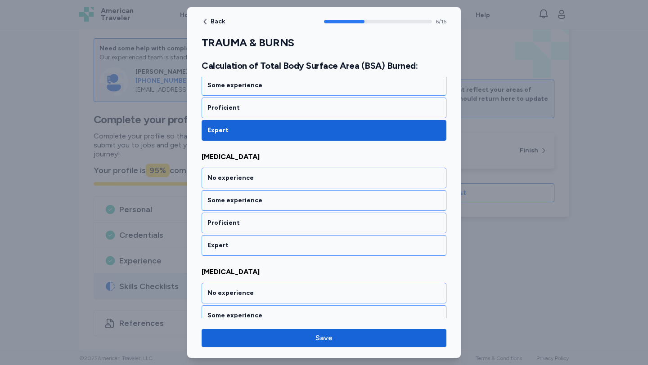
scroll to position [755, 0]
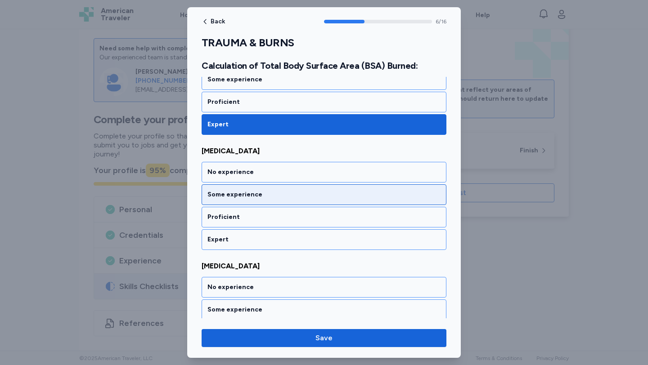
click at [357, 203] on div "Some experience" at bounding box center [324, 195] width 245 height 21
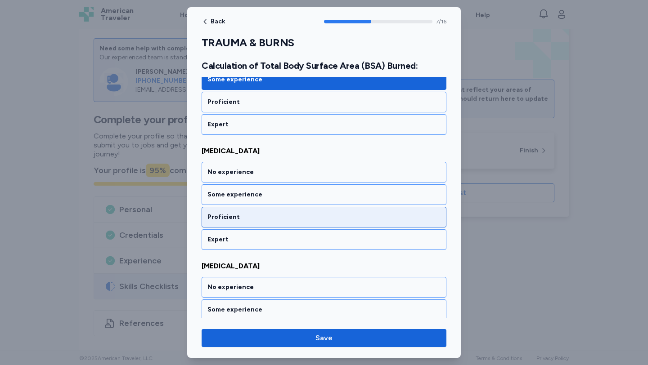
click at [351, 221] on div "Proficient" at bounding box center [323, 217] width 233 height 9
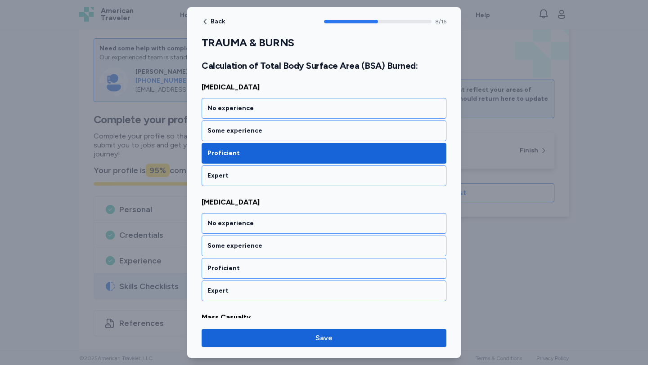
scroll to position [985, 0]
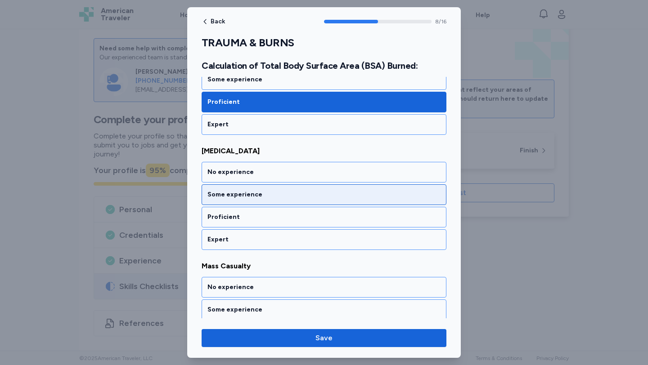
click at [351, 203] on div "Some experience" at bounding box center [324, 195] width 245 height 21
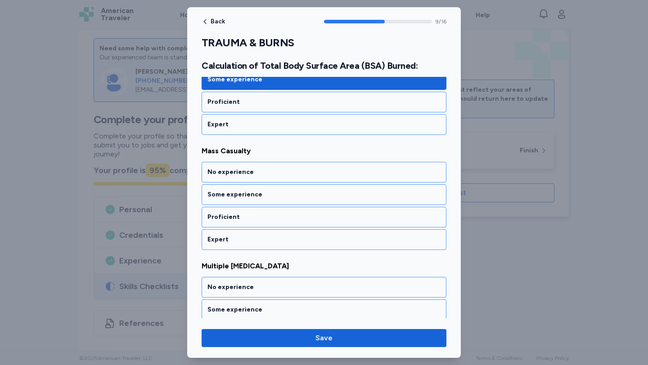
click at [351, 203] on div "Some experience" at bounding box center [324, 195] width 245 height 21
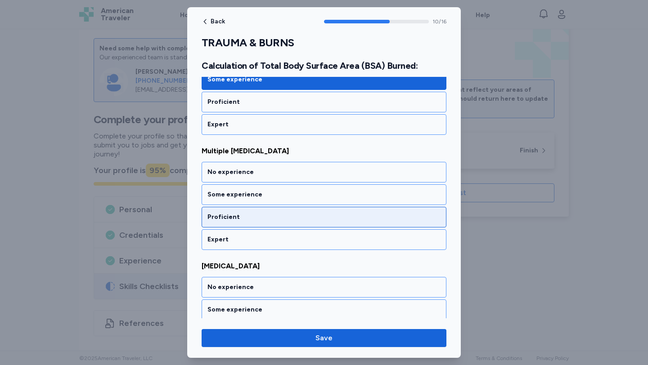
click at [348, 225] on div "Proficient" at bounding box center [324, 217] width 245 height 21
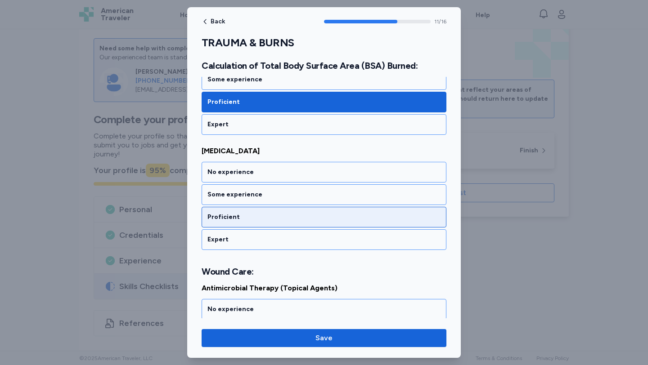
click at [348, 225] on div "Proficient" at bounding box center [324, 217] width 245 height 21
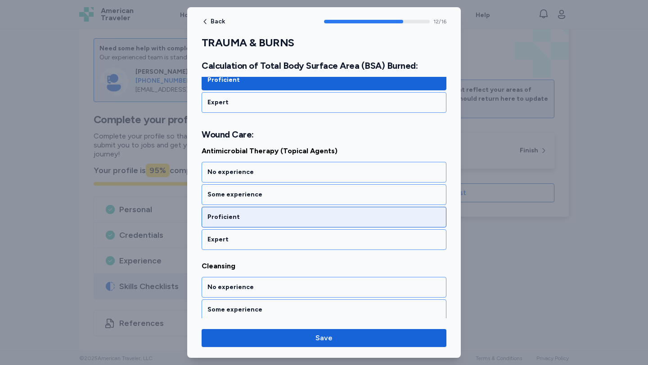
click at [348, 224] on div "Proficient" at bounding box center [324, 217] width 245 height 21
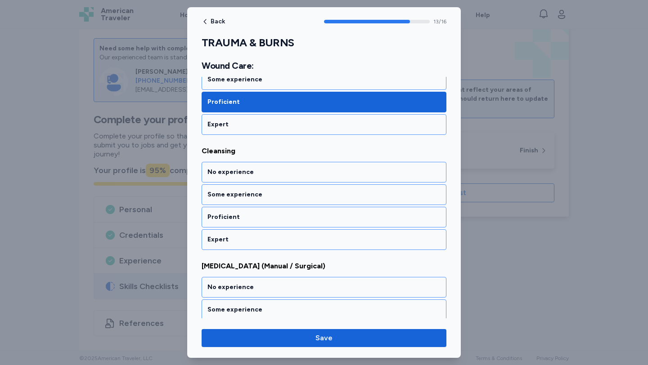
click at [348, 224] on div "Proficient" at bounding box center [324, 217] width 245 height 21
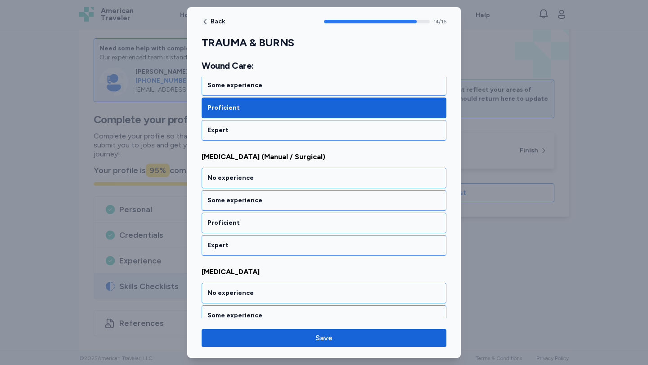
scroll to position [1698, 0]
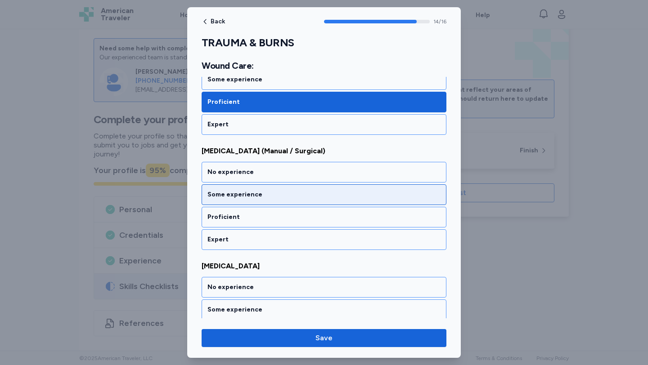
click at [348, 198] on div "Some experience" at bounding box center [323, 194] width 233 height 9
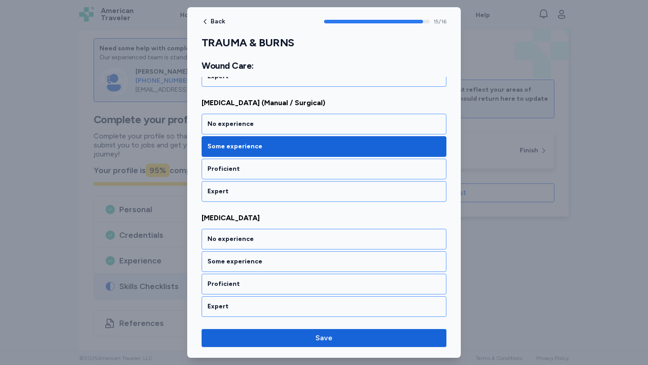
scroll to position [1747, 0]
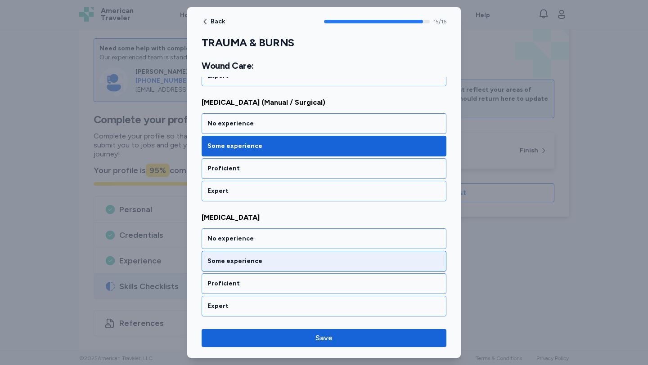
click at [342, 259] on div "Some experience" at bounding box center [323, 261] width 233 height 9
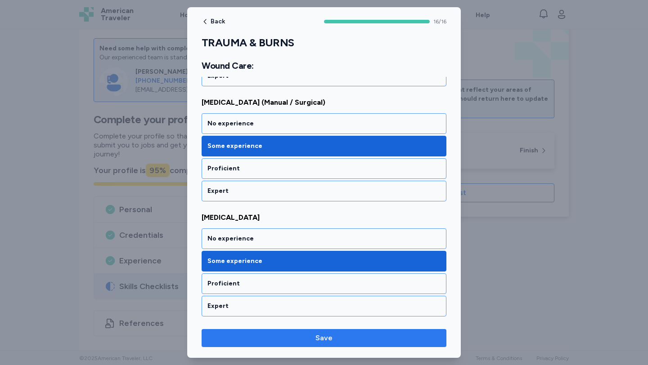
click at [351, 335] on span "Save" at bounding box center [324, 338] width 230 height 11
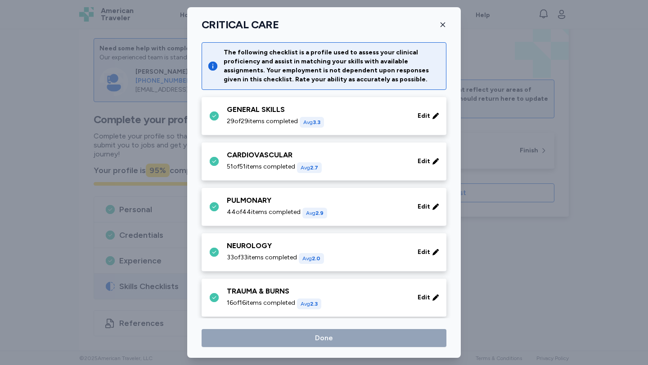
scroll to position [197, 0]
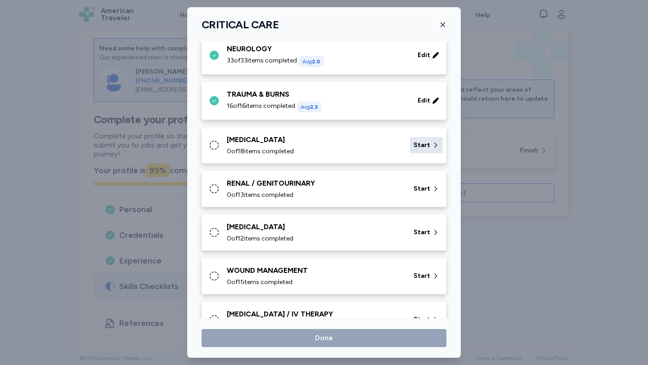
click at [423, 149] on span "Start" at bounding box center [422, 145] width 17 height 9
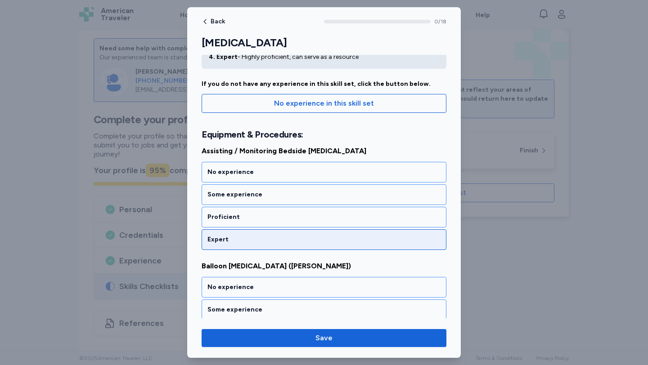
click at [357, 241] on div "Expert" at bounding box center [323, 239] width 233 height 9
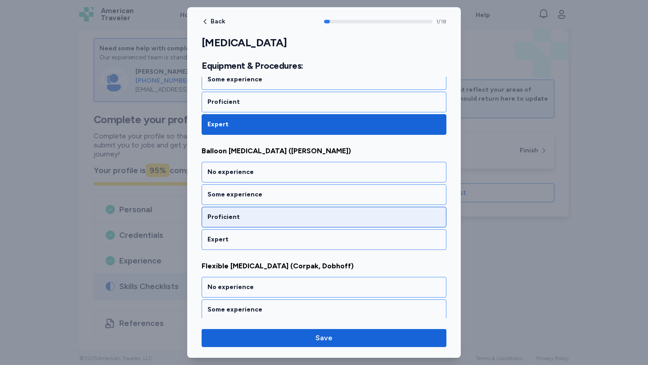
click at [346, 222] on div "Proficient" at bounding box center [324, 217] width 245 height 21
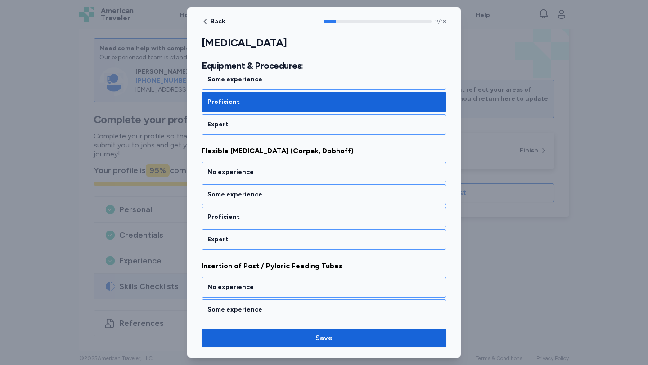
click at [346, 222] on div "Proficient" at bounding box center [324, 217] width 245 height 21
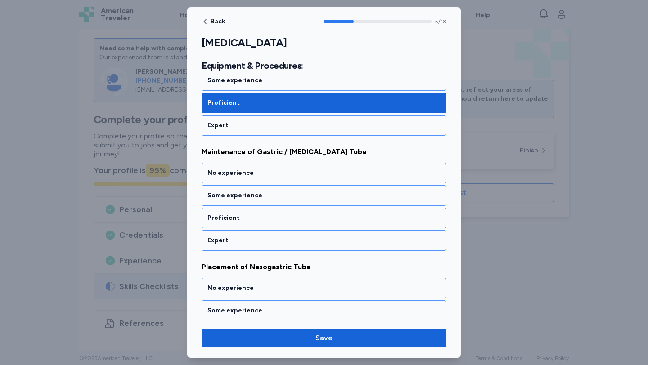
scroll to position [639, 0]
click at [346, 222] on div "Proficient" at bounding box center [324, 217] width 245 height 21
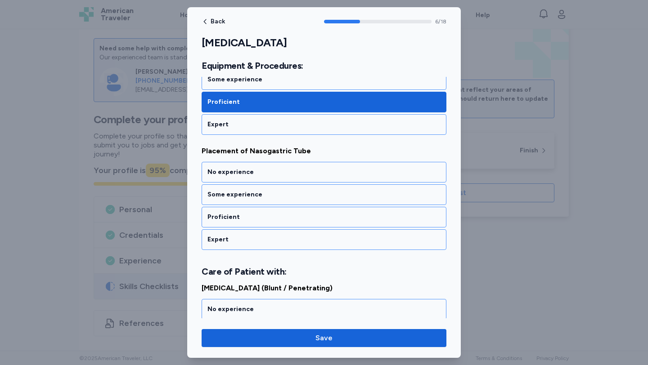
click at [346, 222] on div "Proficient" at bounding box center [324, 217] width 245 height 21
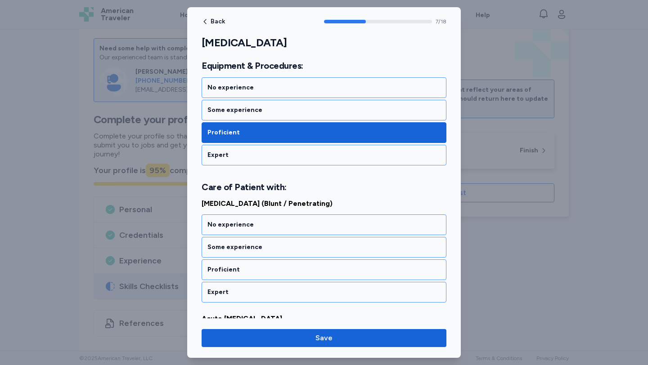
scroll to position [892, 0]
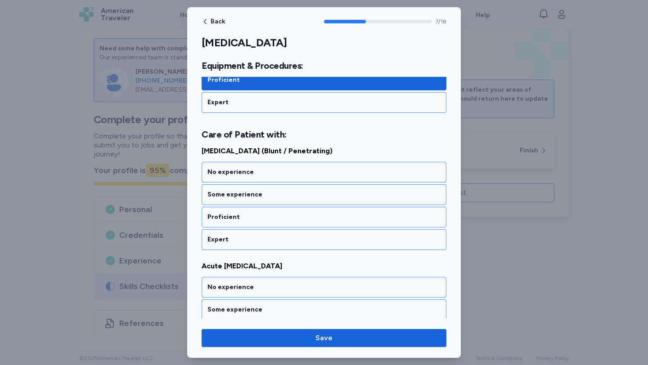
click at [346, 222] on div "Proficient" at bounding box center [324, 217] width 245 height 21
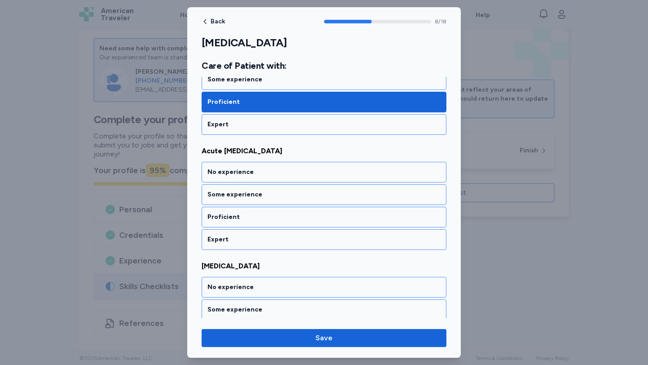
click at [346, 222] on div "Proficient" at bounding box center [324, 217] width 245 height 21
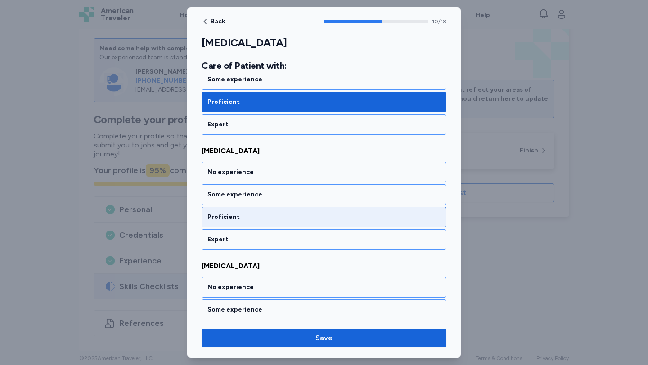
click at [346, 222] on div "Proficient" at bounding box center [324, 217] width 245 height 21
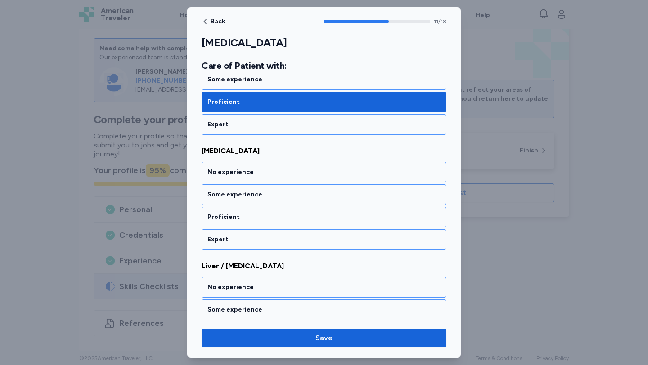
click at [346, 222] on div "Proficient" at bounding box center [324, 217] width 245 height 21
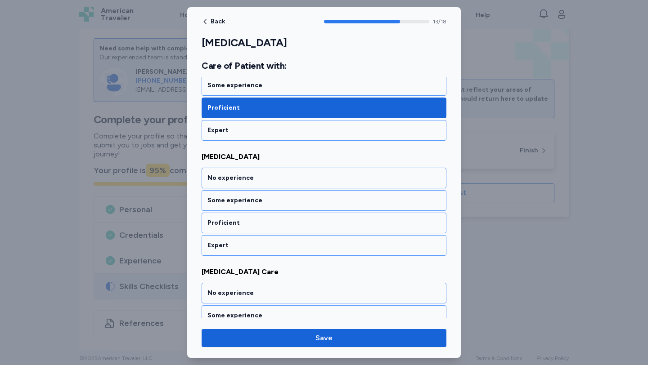
scroll to position [1583, 0]
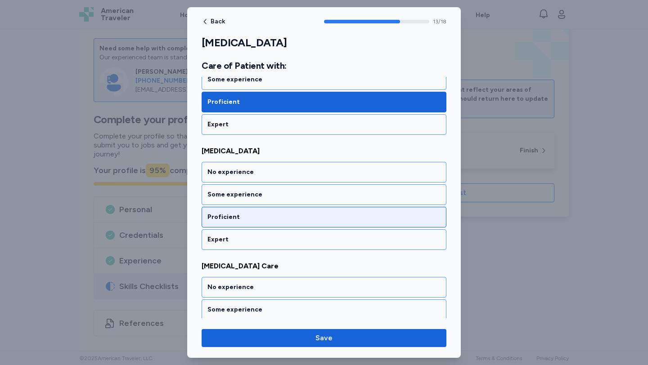
click at [345, 222] on div "Proficient" at bounding box center [324, 217] width 245 height 21
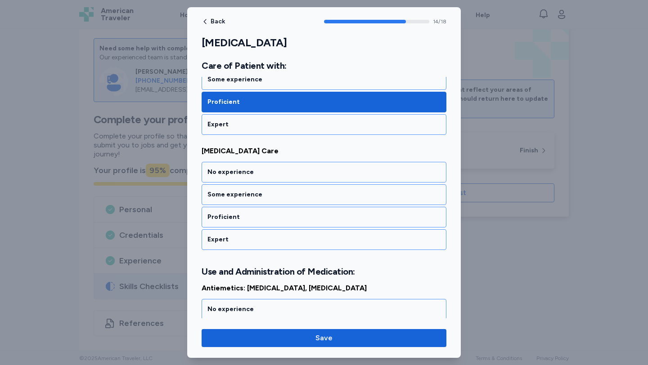
click at [345, 222] on div "Proficient" at bounding box center [324, 217] width 245 height 21
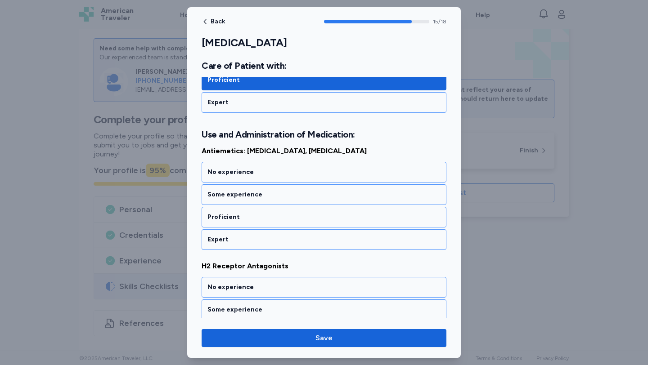
click at [345, 222] on div "Proficient" at bounding box center [324, 217] width 245 height 21
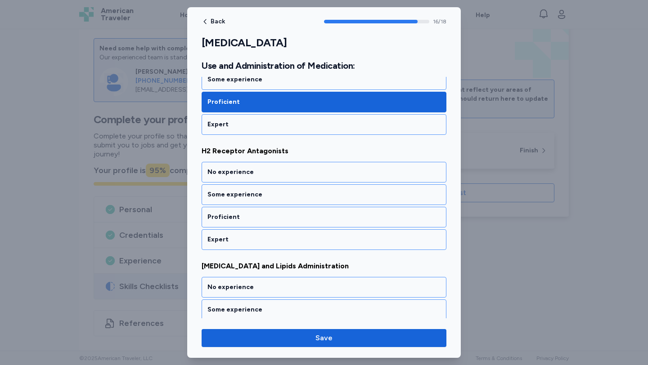
click at [345, 222] on div "Proficient" at bounding box center [324, 217] width 245 height 21
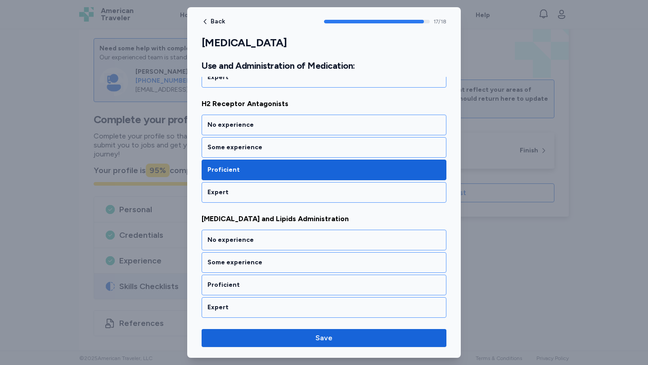
scroll to position [1999, 0]
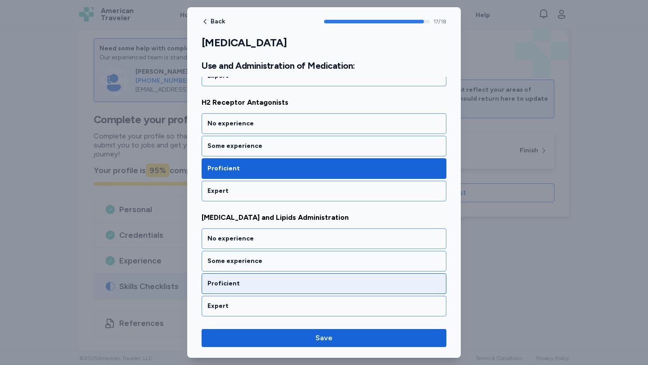
click at [341, 283] on div "Proficient" at bounding box center [323, 283] width 233 height 9
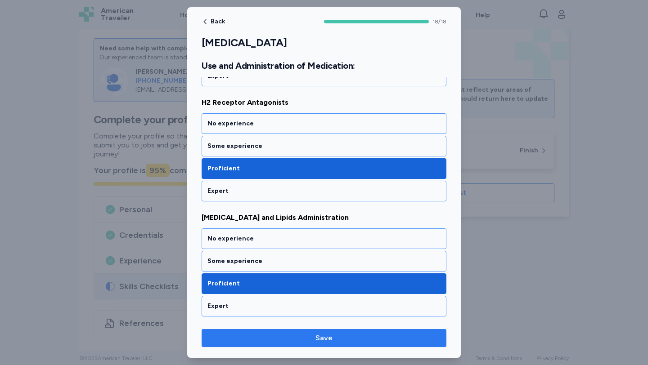
click at [335, 344] on button "Save" at bounding box center [324, 338] width 245 height 18
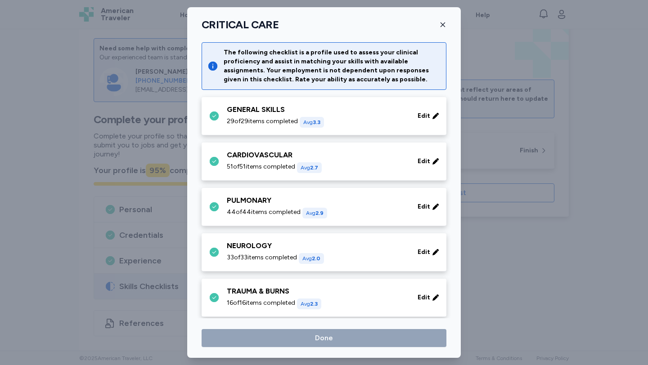
scroll to position [197, 0]
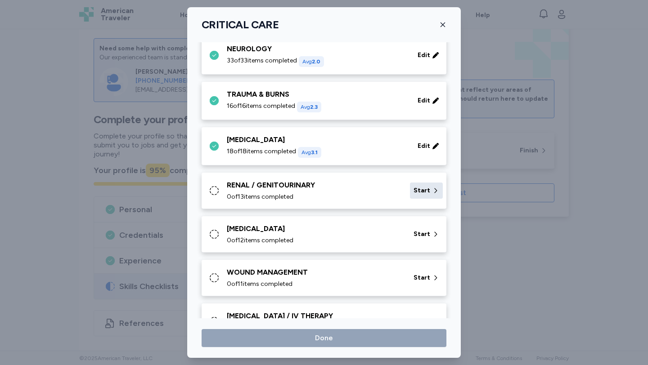
click at [422, 194] on span "Start" at bounding box center [422, 190] width 17 height 9
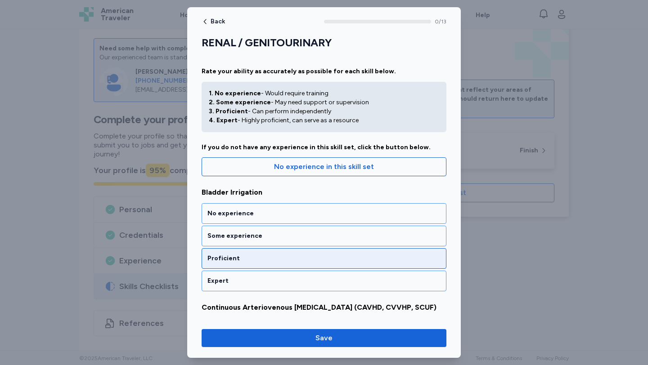
click at [356, 260] on div "Proficient" at bounding box center [323, 258] width 233 height 9
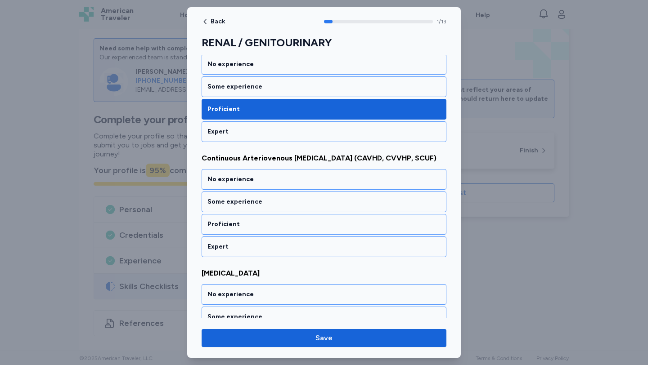
scroll to position [168, 0]
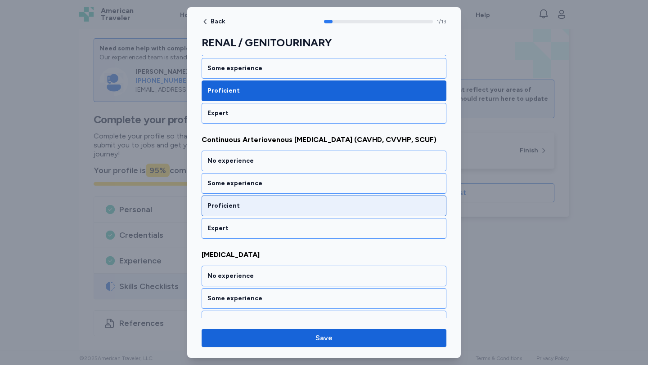
click at [336, 207] on div "Proficient" at bounding box center [323, 206] width 233 height 9
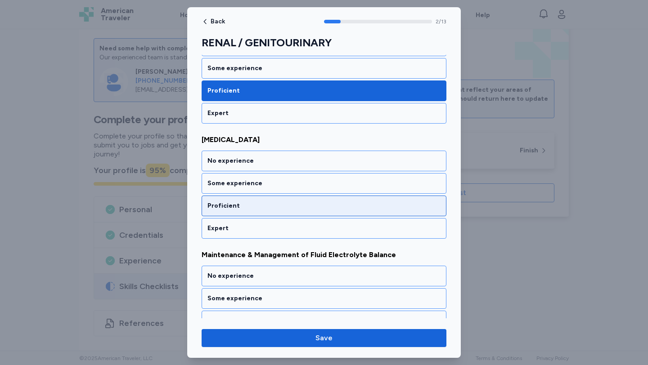
click at [335, 213] on div "Proficient" at bounding box center [324, 206] width 245 height 21
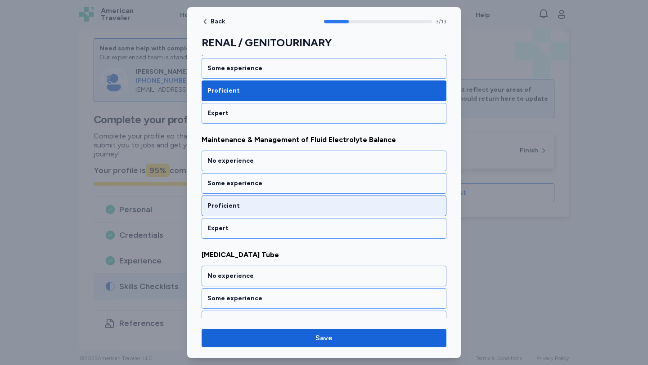
click at [331, 212] on div "Proficient" at bounding box center [324, 206] width 245 height 21
click at [331, 215] on div "Proficient" at bounding box center [324, 206] width 245 height 21
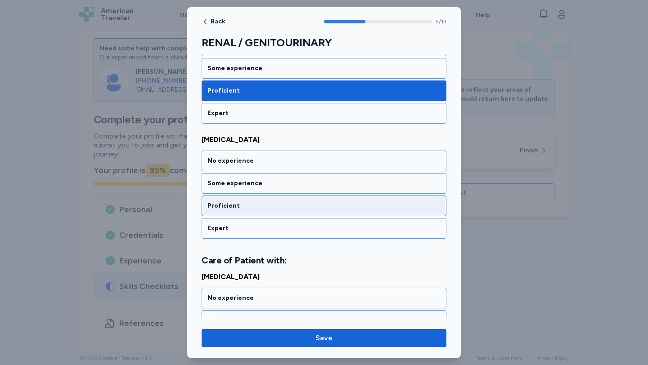
click at [330, 210] on div "Proficient" at bounding box center [323, 206] width 233 height 9
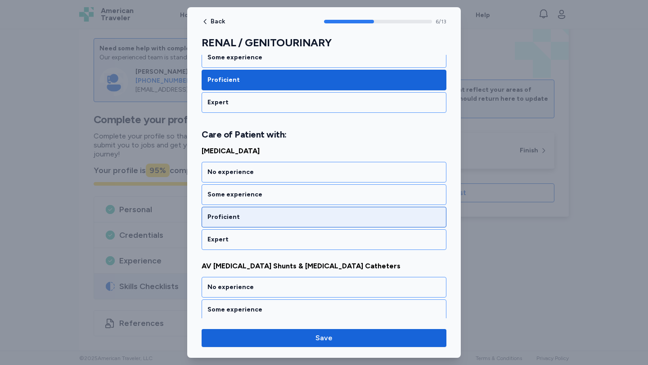
click at [329, 222] on div "Proficient" at bounding box center [324, 217] width 245 height 21
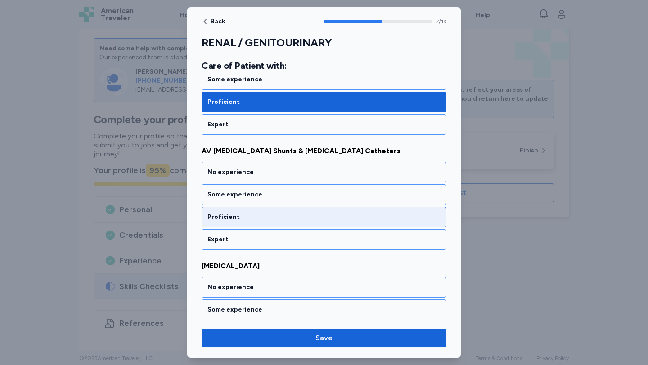
click at [329, 221] on div "Proficient" at bounding box center [323, 217] width 233 height 9
click at [331, 221] on div "Proficient" at bounding box center [324, 217] width 245 height 21
click at [333, 225] on div "Proficient" at bounding box center [324, 217] width 245 height 21
click at [335, 220] on div "Proficient" at bounding box center [323, 217] width 233 height 9
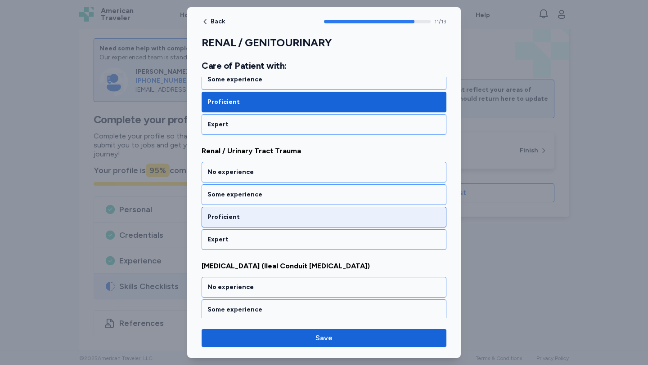
click at [340, 216] on div "Proficient" at bounding box center [323, 217] width 233 height 9
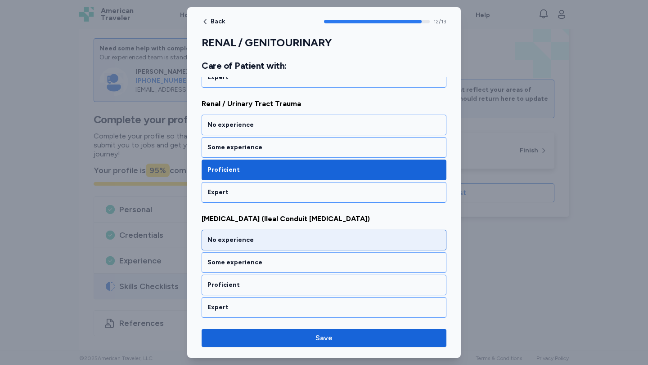
scroll to position [1379, 0]
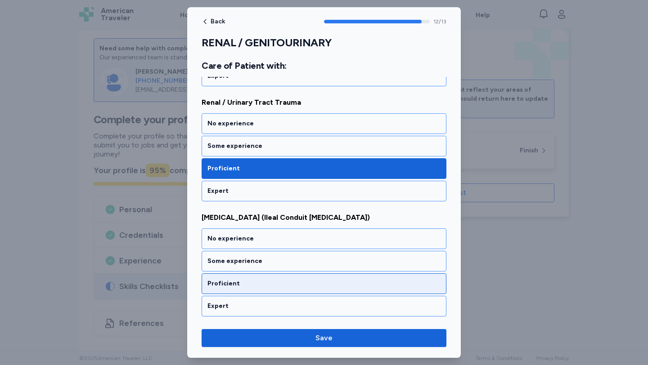
click at [346, 278] on div "Proficient" at bounding box center [324, 284] width 245 height 21
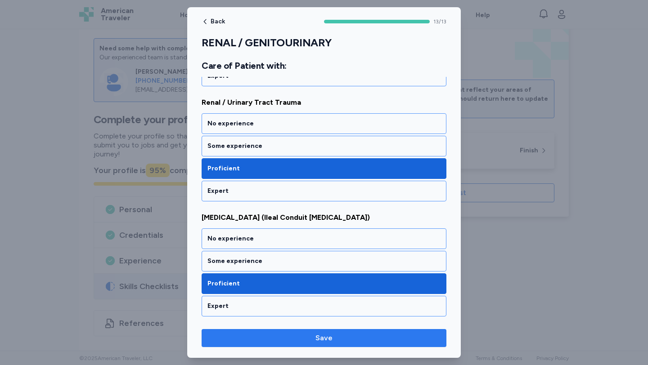
click at [344, 342] on span "Save" at bounding box center [324, 338] width 230 height 11
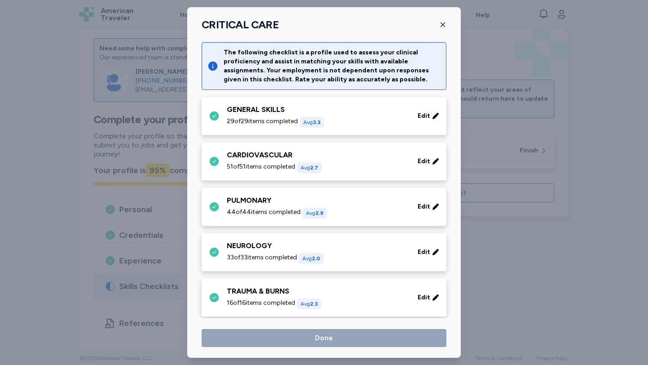
scroll to position [197, 0]
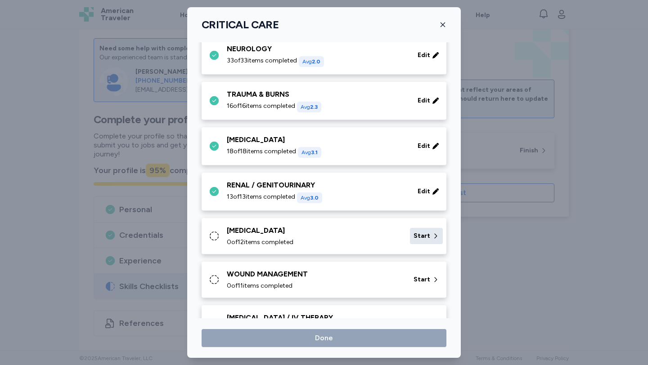
click at [423, 239] on span "Start" at bounding box center [422, 236] width 17 height 9
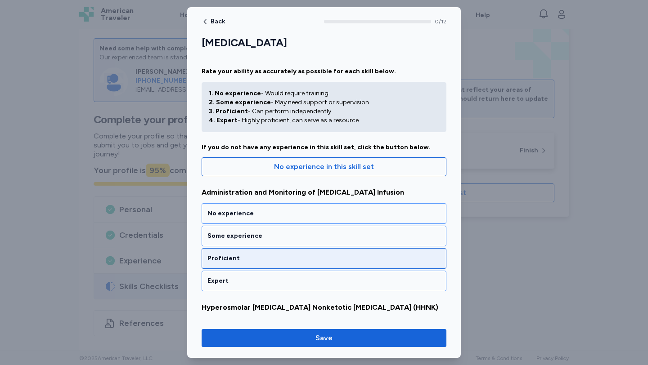
click at [380, 259] on div "Proficient" at bounding box center [323, 258] width 233 height 9
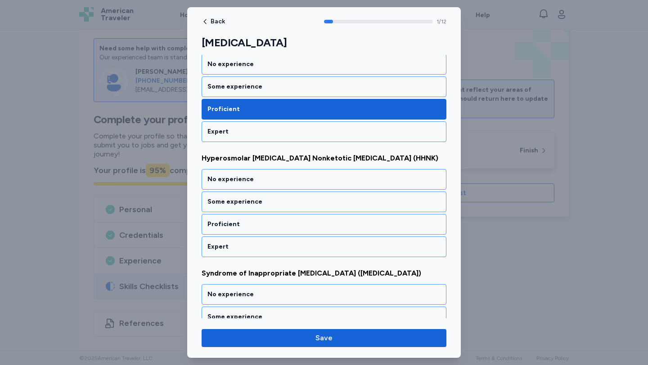
scroll to position [168, 0]
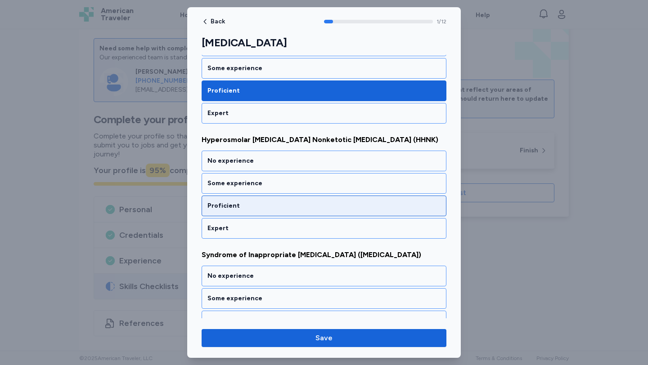
click at [365, 208] on div "Proficient" at bounding box center [323, 206] width 233 height 9
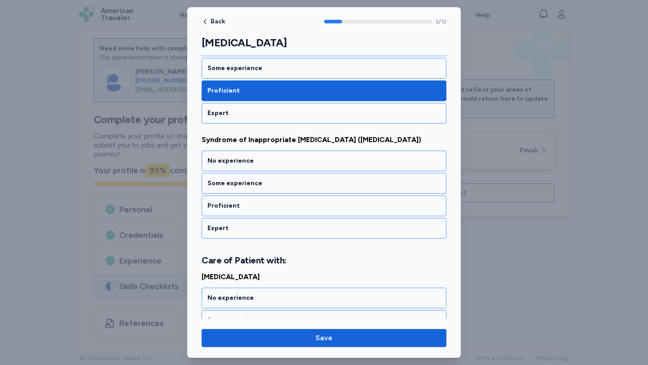
click at [365, 208] on div "Proficient" at bounding box center [323, 206] width 233 height 9
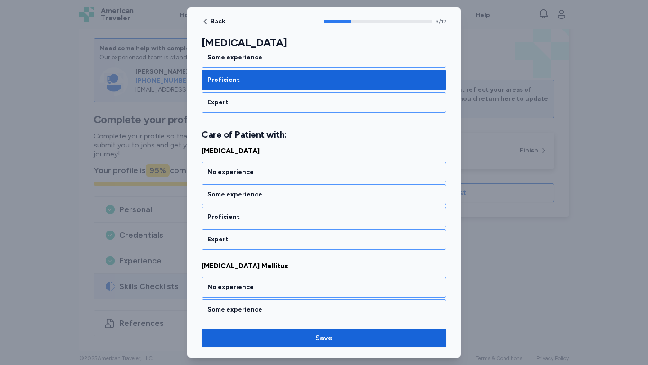
click at [365, 208] on div "Proficient" at bounding box center [324, 217] width 245 height 21
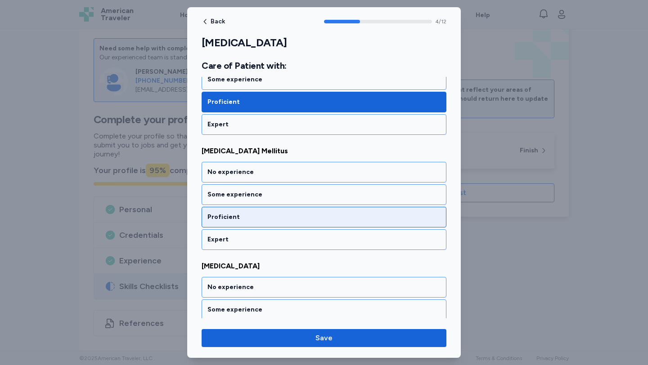
click at [365, 209] on div "Proficient" at bounding box center [324, 217] width 245 height 21
click at [361, 221] on div "Proficient" at bounding box center [324, 217] width 245 height 21
click at [361, 223] on div "Proficient" at bounding box center [324, 217] width 245 height 21
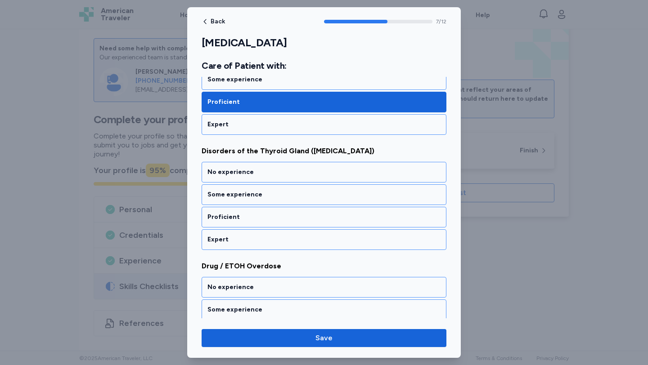
click at [361, 223] on div "Proficient" at bounding box center [324, 217] width 245 height 21
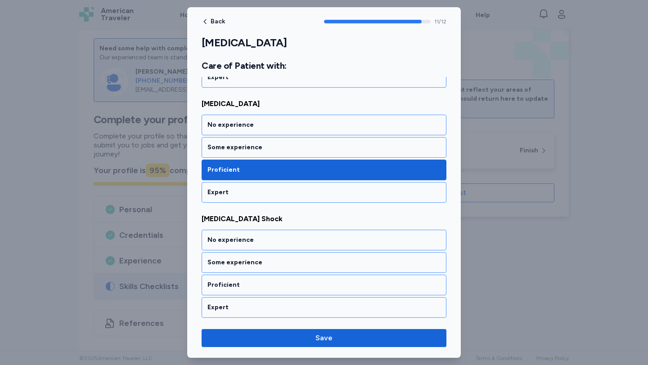
scroll to position [1264, 0]
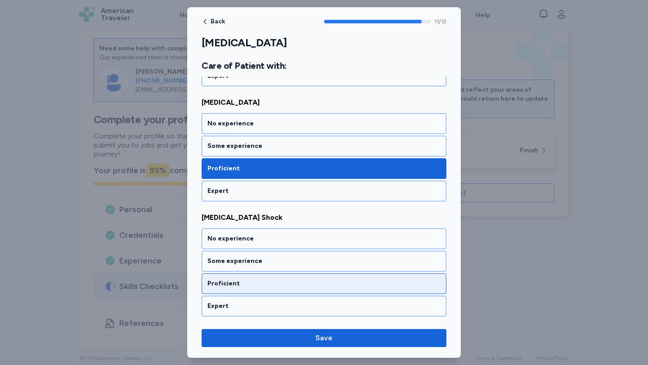
click at [359, 287] on div "Proficient" at bounding box center [323, 283] width 233 height 9
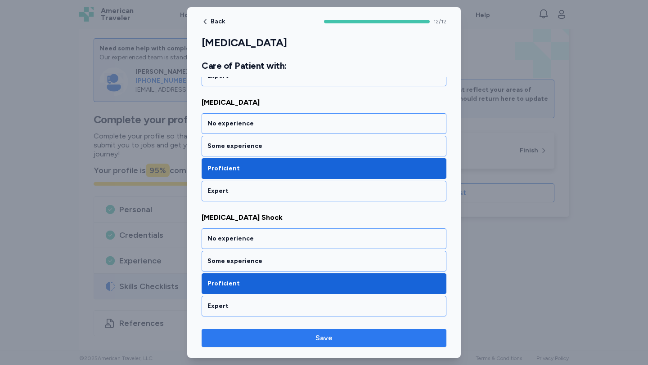
click at [362, 332] on button "Save" at bounding box center [324, 338] width 245 height 18
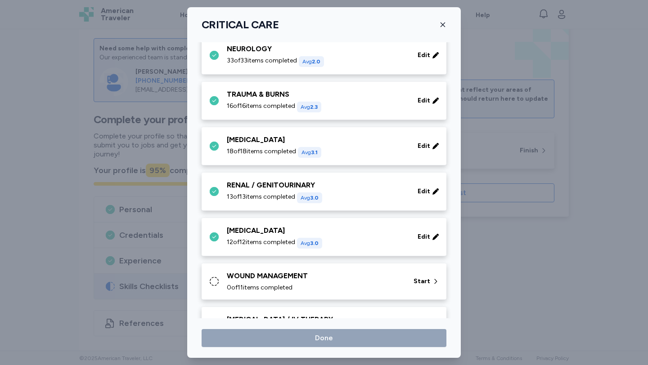
scroll to position [319, 0]
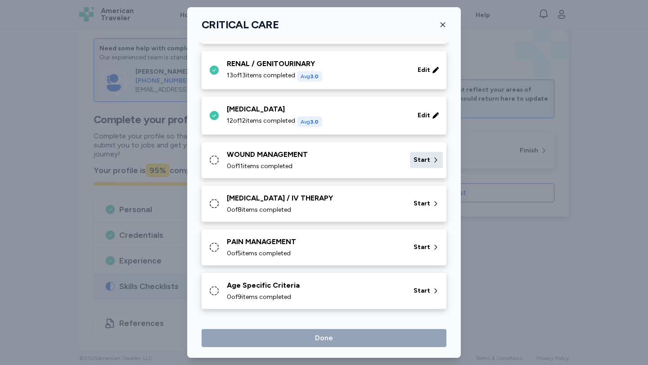
click at [424, 163] on span "Start" at bounding box center [422, 160] width 17 height 9
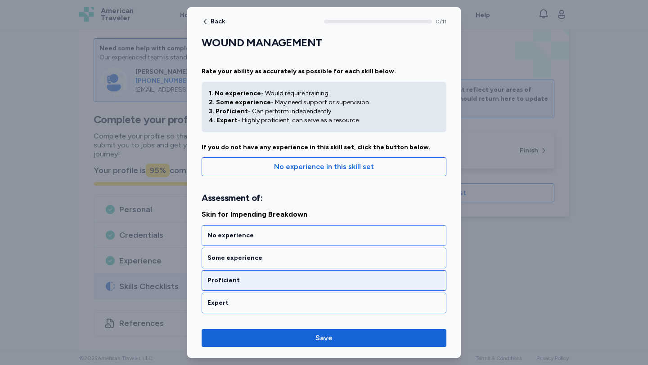
click at [345, 283] on div "Proficient" at bounding box center [323, 280] width 233 height 9
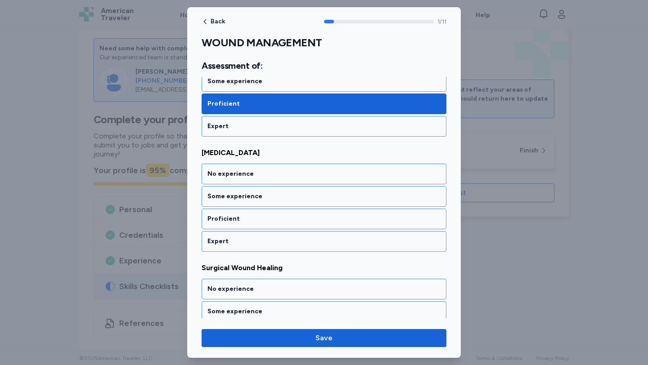
scroll to position [179, 0]
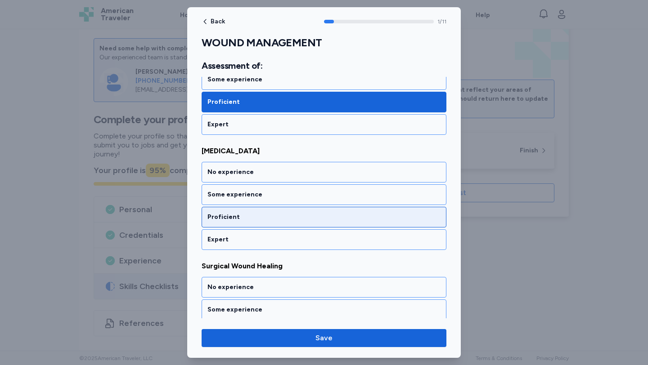
click at [327, 221] on div "Proficient" at bounding box center [323, 217] width 233 height 9
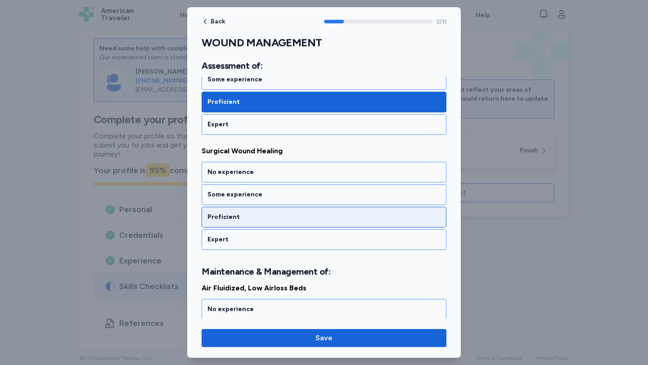
click at [323, 223] on div "Proficient" at bounding box center [324, 217] width 245 height 21
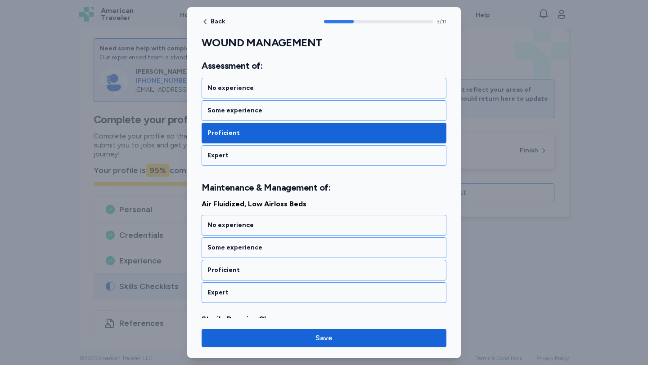
scroll to position [431, 0]
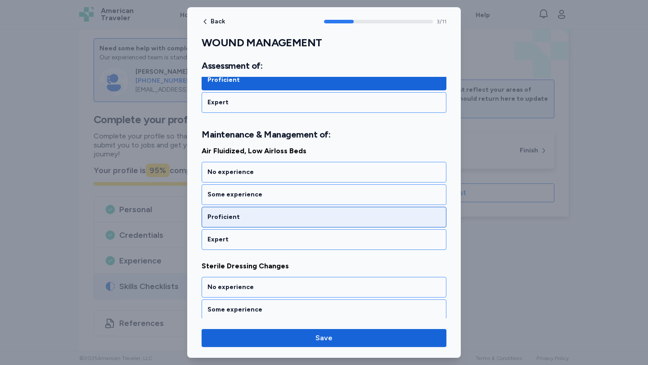
click at [320, 227] on div "Proficient" at bounding box center [324, 217] width 245 height 21
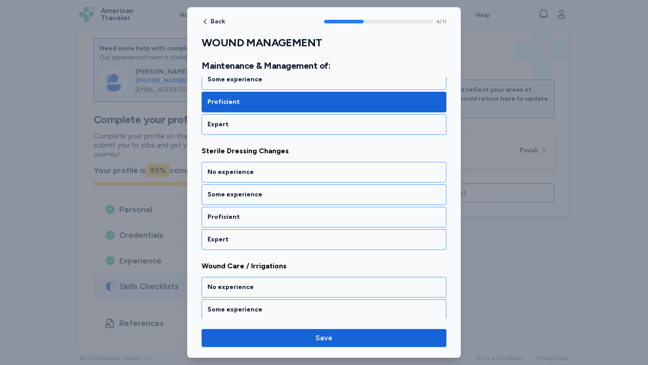
click at [320, 227] on div "Proficient" at bounding box center [324, 217] width 245 height 21
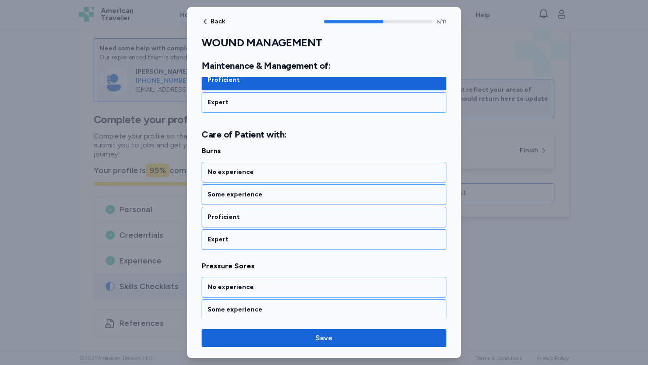
click at [320, 227] on div "Proficient" at bounding box center [324, 217] width 245 height 21
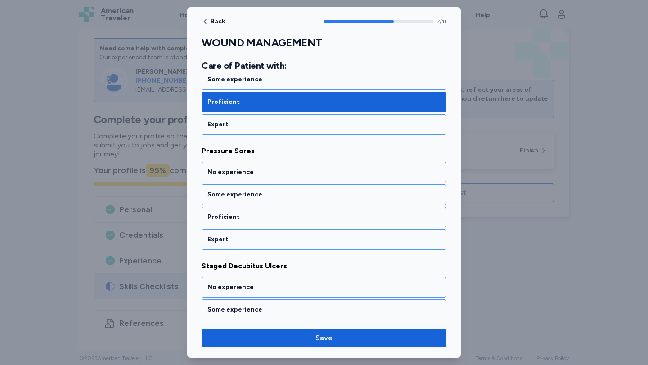
click at [320, 227] on div "Proficient" at bounding box center [324, 217] width 245 height 21
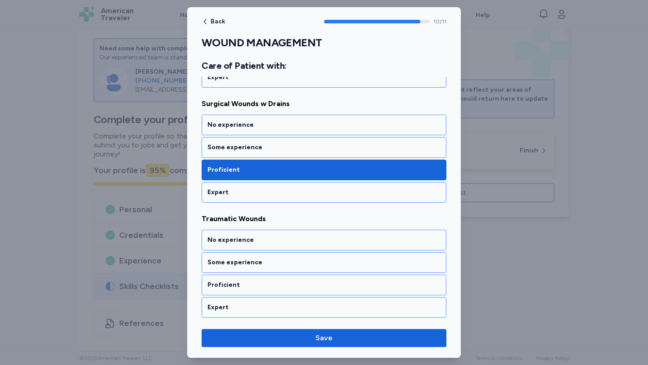
scroll to position [1193, 0]
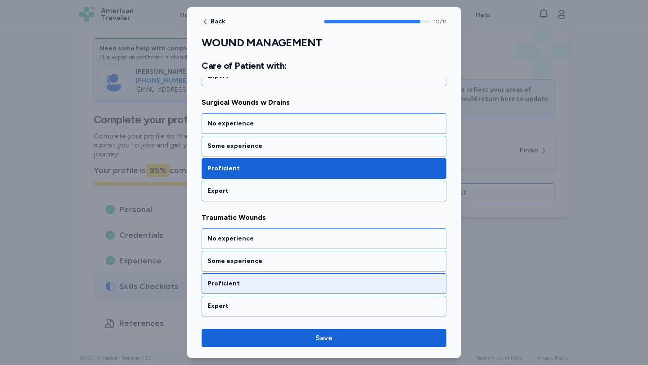
click at [317, 290] on div "Proficient" at bounding box center [324, 284] width 245 height 21
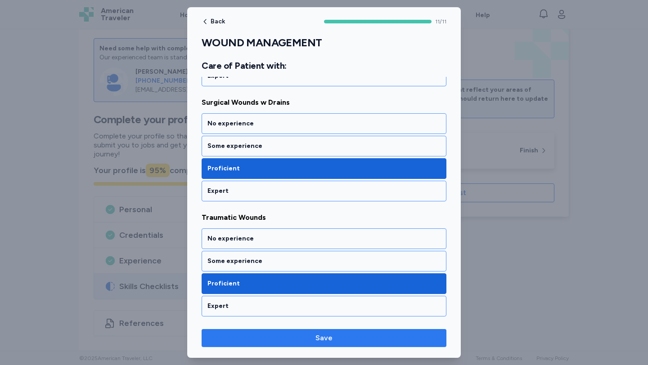
click at [328, 343] on span "Save" at bounding box center [323, 338] width 17 height 11
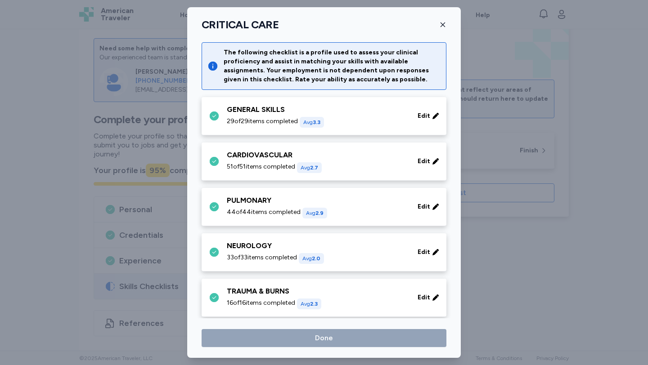
scroll to position [319, 0]
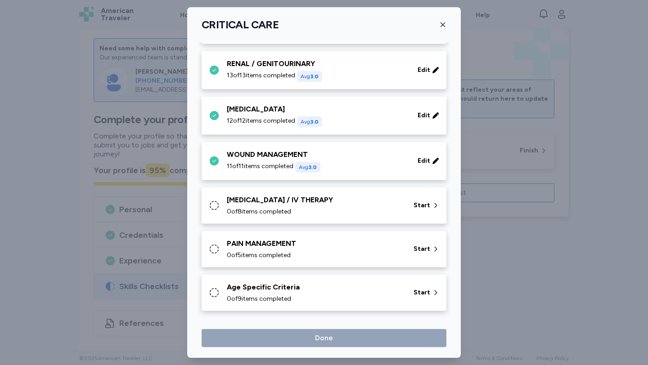
click at [411, 211] on div "[MEDICAL_DATA] / IV THERAPY 0 of 8 items completed Start" at bounding box center [326, 206] width 234 height 22
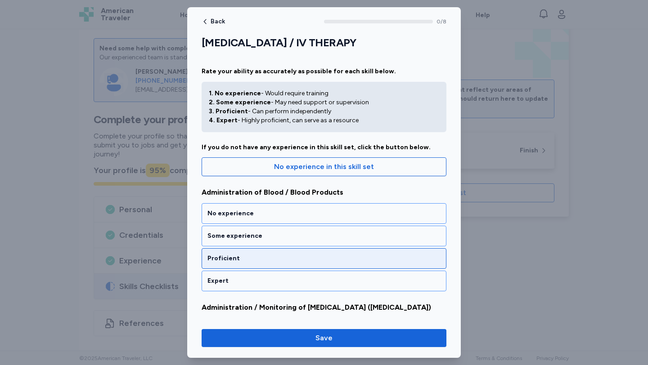
click at [395, 264] on div "Proficient" at bounding box center [324, 258] width 245 height 21
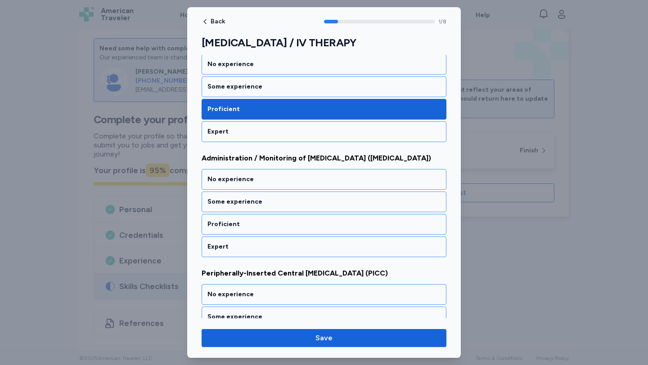
scroll to position [168, 0]
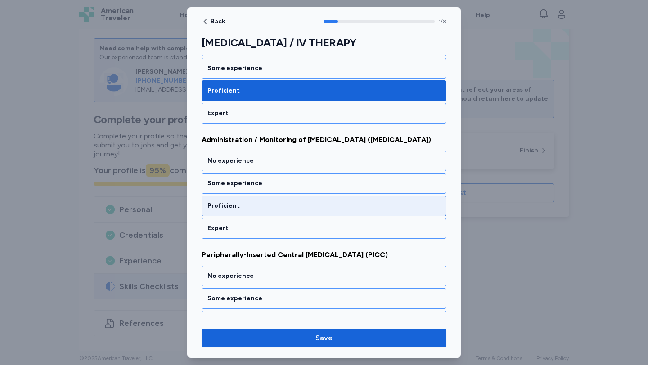
click at [399, 203] on div "Proficient" at bounding box center [323, 206] width 233 height 9
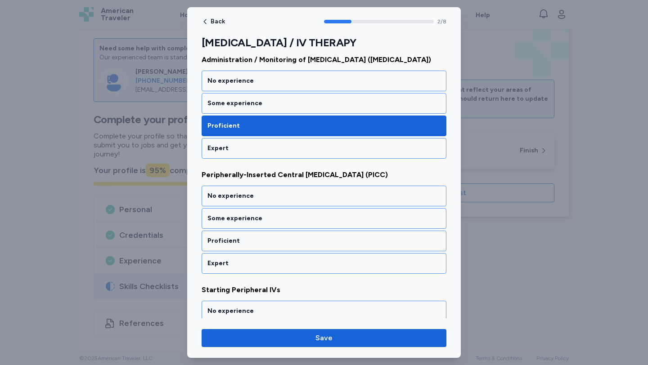
scroll to position [283, 0]
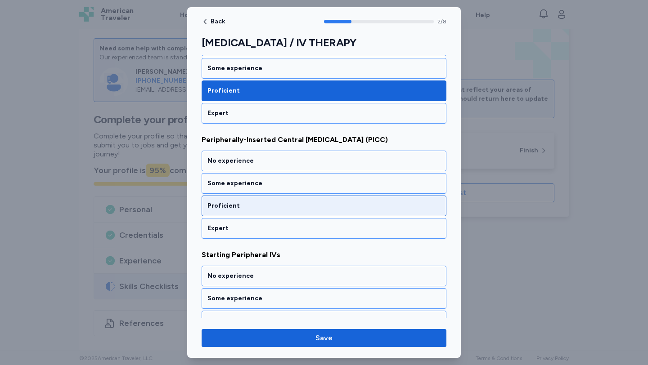
click at [398, 203] on div "Proficient" at bounding box center [323, 206] width 233 height 9
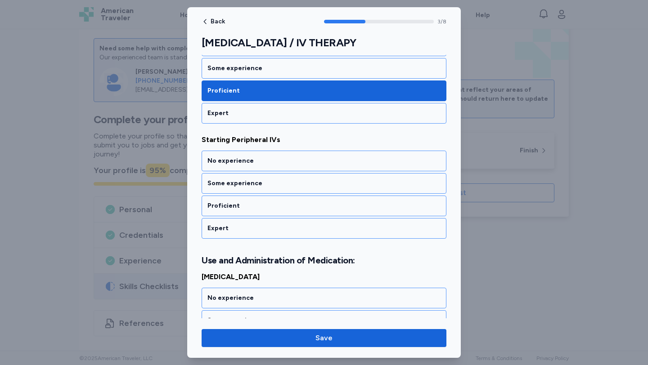
click at [398, 203] on div "Proficient" at bounding box center [323, 206] width 233 height 9
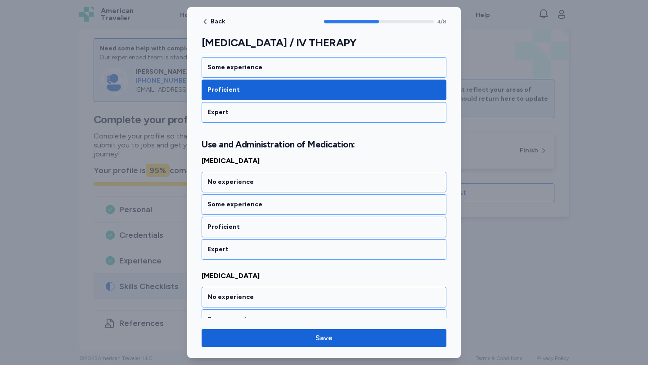
scroll to position [524, 0]
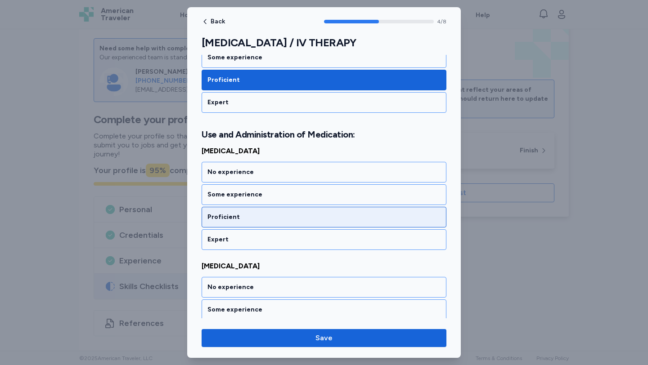
click at [395, 217] on div "Proficient" at bounding box center [323, 217] width 233 height 9
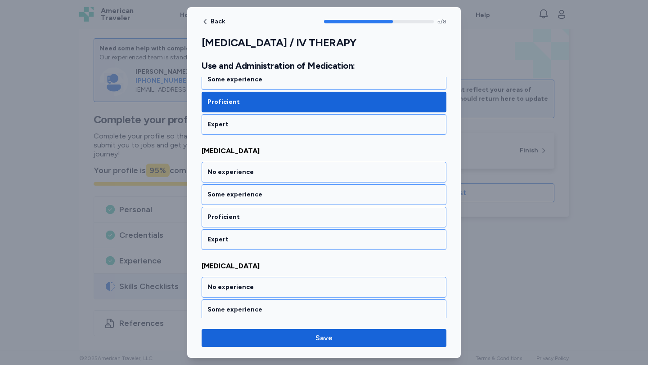
click at [395, 217] on div "Proficient" at bounding box center [323, 217] width 233 height 9
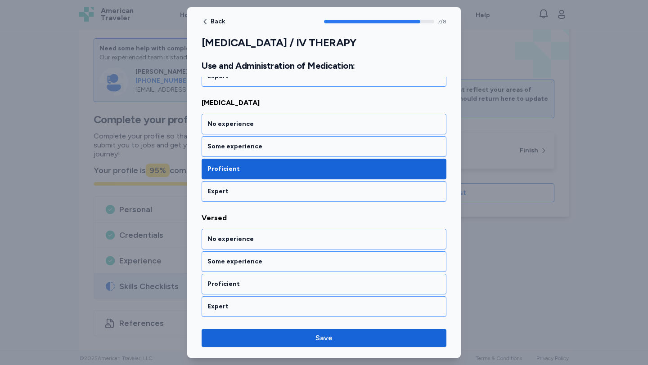
scroll to position [803, 0]
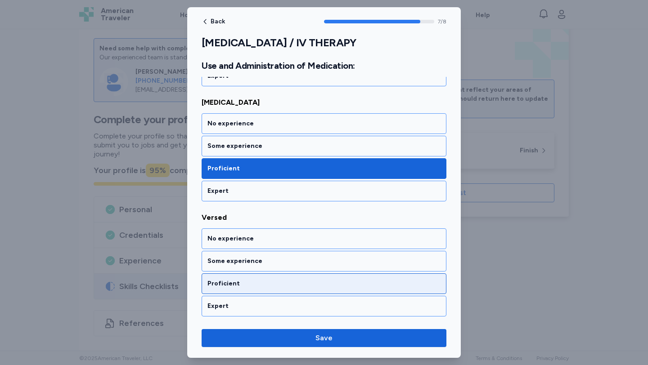
click at [392, 281] on div "Proficient" at bounding box center [323, 283] width 233 height 9
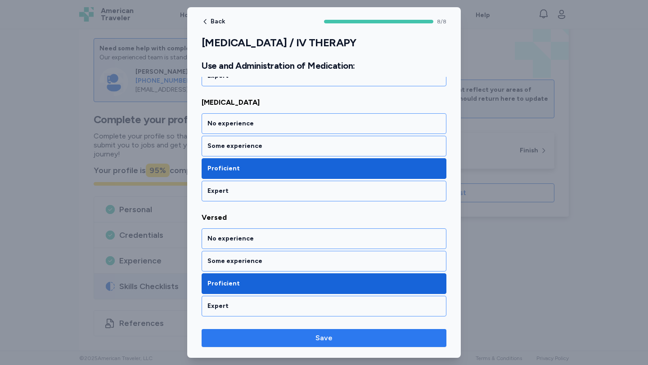
click at [379, 342] on span "Save" at bounding box center [324, 338] width 230 height 11
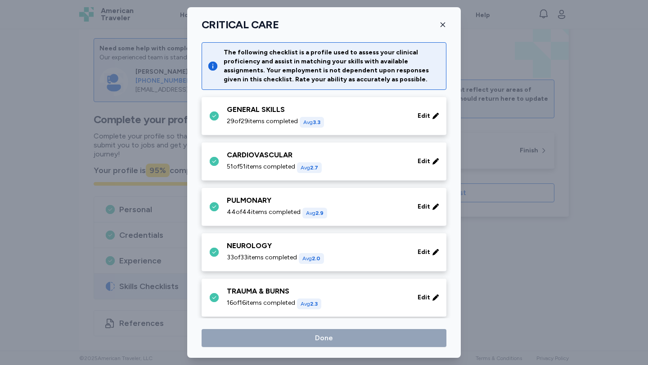
scroll to position [319, 0]
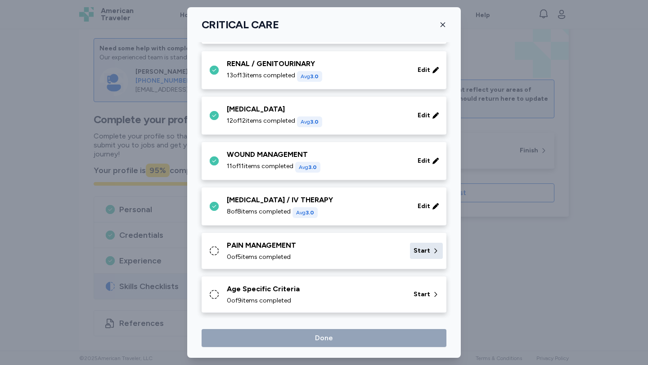
click at [425, 253] on span "Start" at bounding box center [422, 251] width 17 height 9
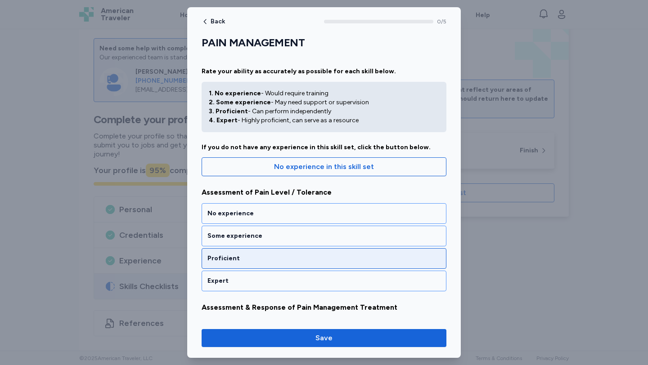
click at [421, 256] on div "Proficient" at bounding box center [323, 258] width 233 height 9
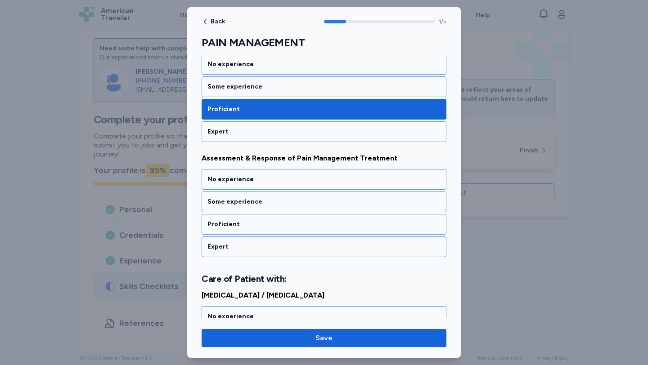
scroll to position [168, 0]
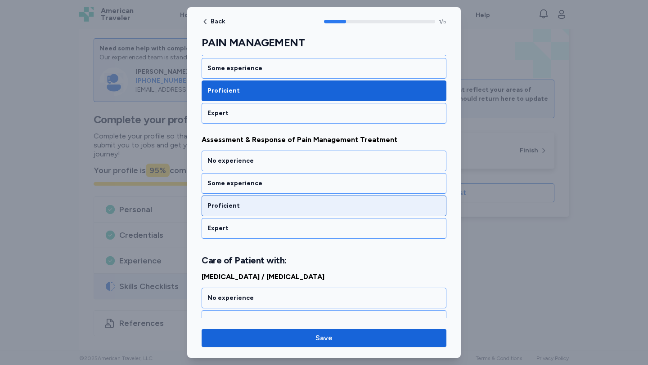
click at [410, 210] on div "Proficient" at bounding box center [323, 206] width 233 height 9
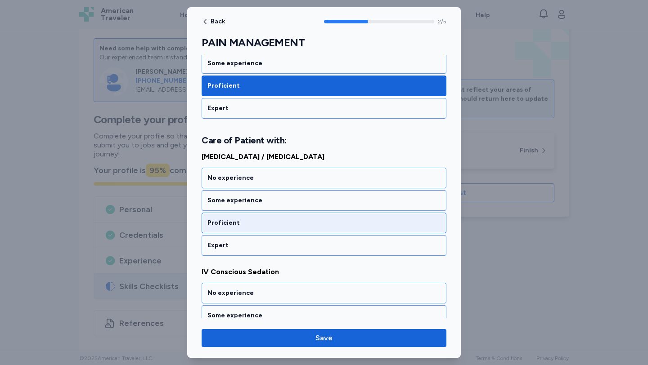
scroll to position [294, 0]
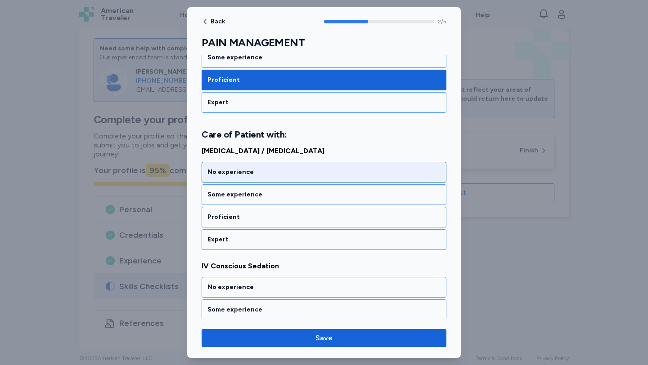
click at [404, 176] on div "No experience" at bounding box center [323, 172] width 233 height 9
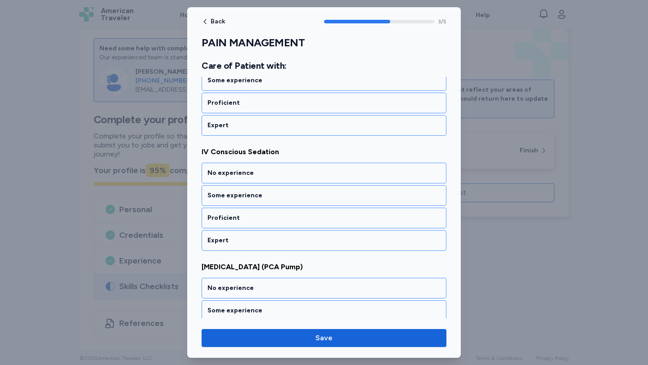
scroll to position [409, 0]
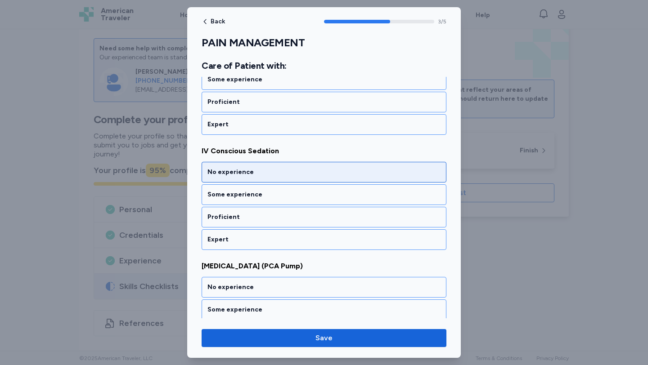
click at [398, 178] on div "No experience" at bounding box center [324, 172] width 245 height 21
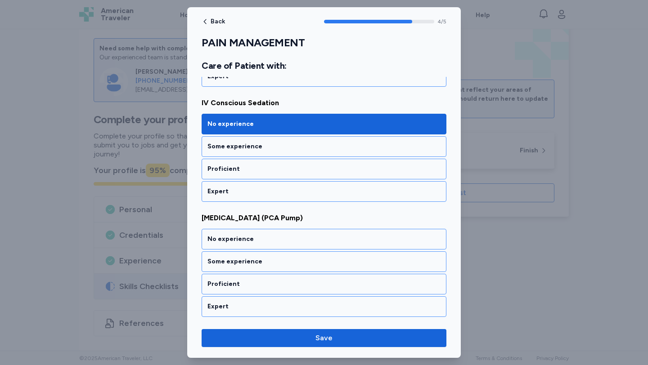
scroll to position [458, 0]
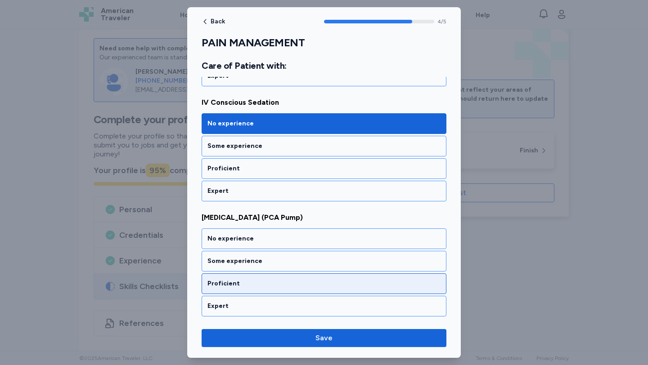
click at [375, 289] on div "Proficient" at bounding box center [324, 284] width 245 height 21
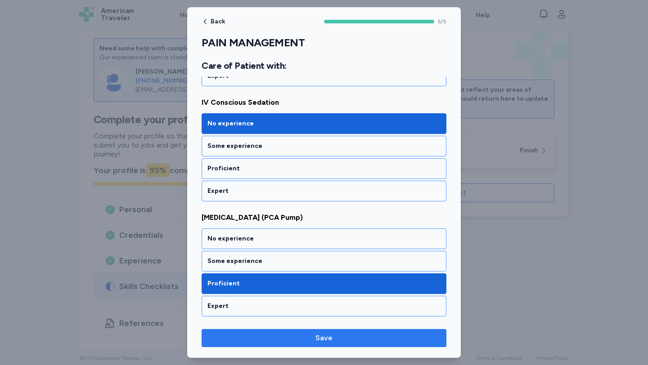
click at [367, 343] on span "Save" at bounding box center [324, 338] width 230 height 11
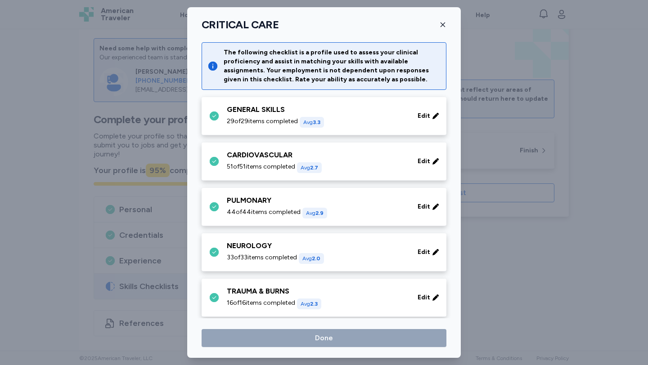
scroll to position [319, 0]
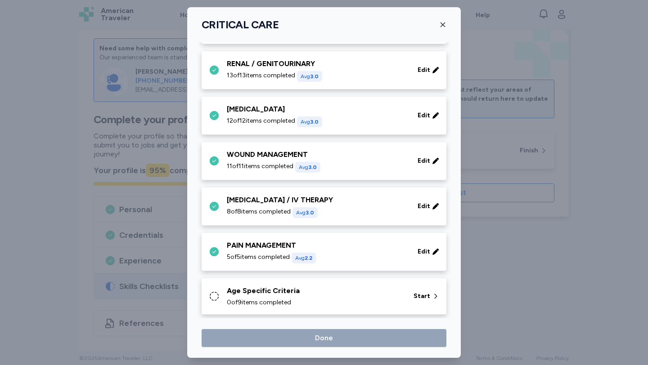
click at [346, 299] on div "0 of 9 items completed" at bounding box center [315, 302] width 176 height 9
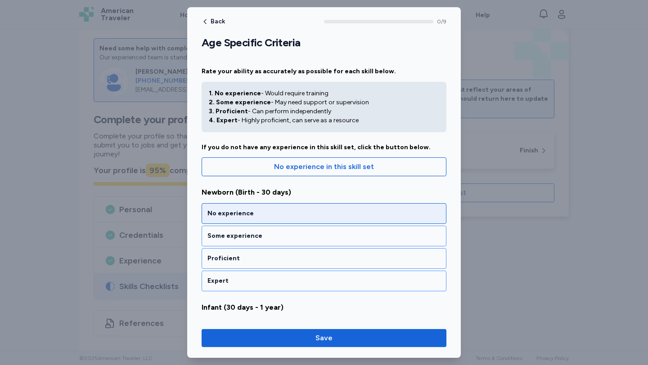
click at [325, 211] on div "No experience" at bounding box center [323, 213] width 233 height 9
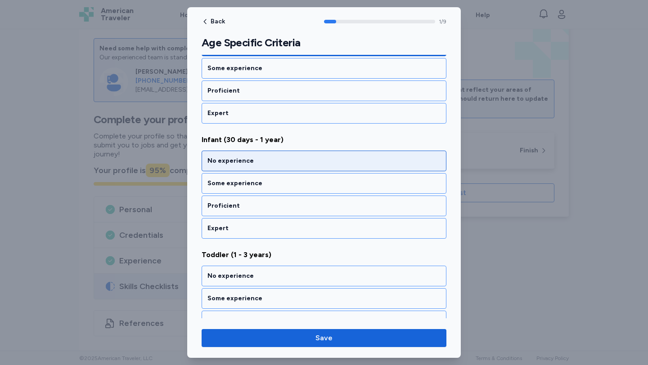
click at [321, 163] on div "No experience" at bounding box center [323, 161] width 233 height 9
click at [319, 167] on div "No experience" at bounding box center [324, 161] width 245 height 21
click at [319, 170] on div "No experience" at bounding box center [324, 161] width 245 height 21
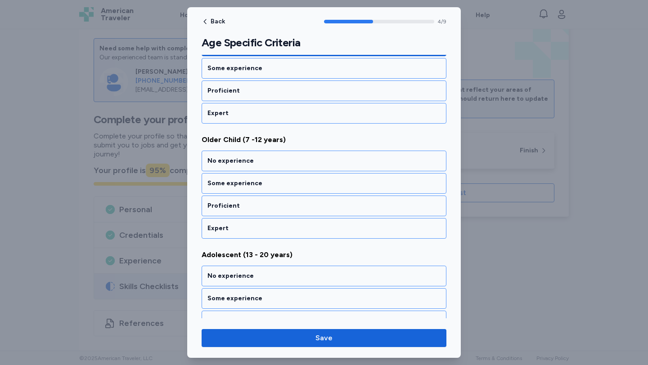
click at [319, 170] on div "No experience" at bounding box center [324, 161] width 245 height 21
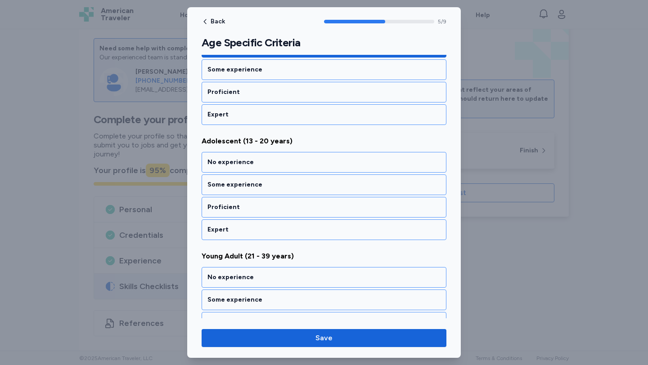
scroll to position [629, 0]
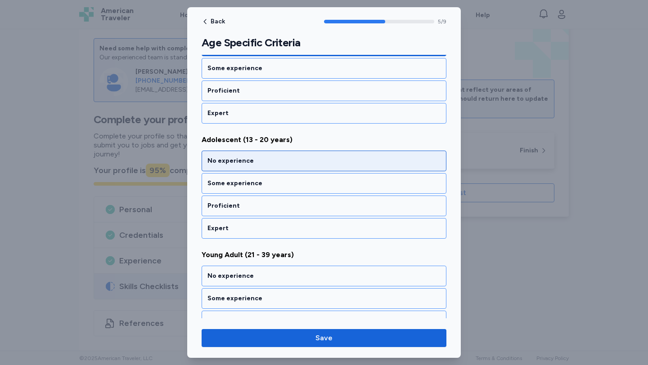
click at [319, 169] on div "No experience" at bounding box center [324, 161] width 245 height 21
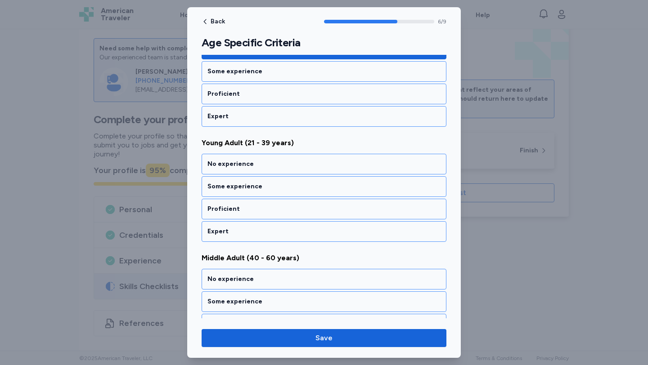
scroll to position [744, 0]
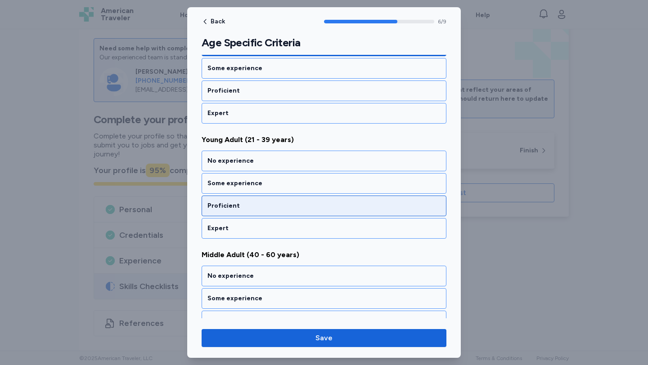
click at [312, 207] on div "Proficient" at bounding box center [323, 206] width 233 height 9
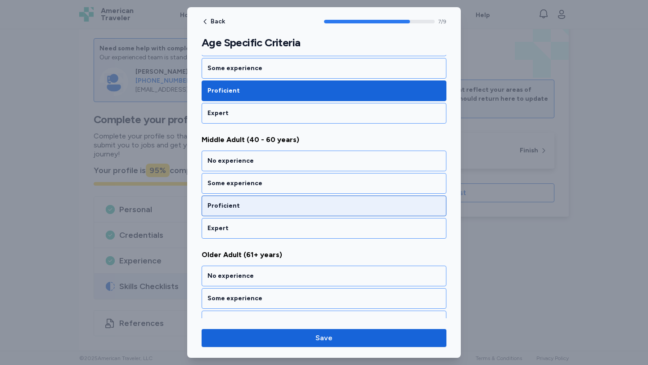
click at [311, 214] on div "Proficient" at bounding box center [324, 206] width 245 height 21
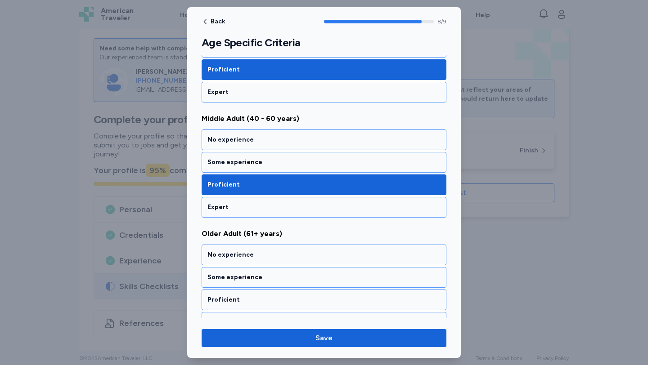
scroll to position [896, 0]
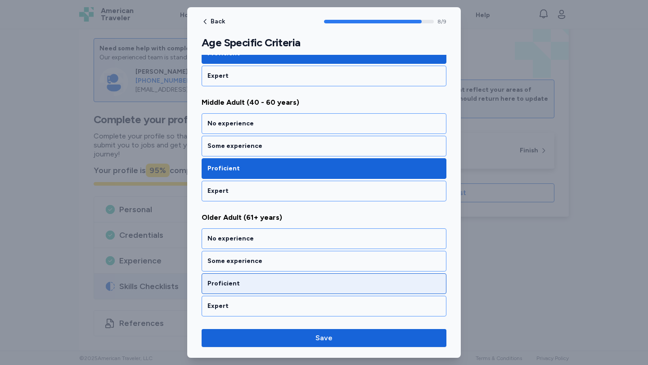
click at [304, 276] on div "Proficient" at bounding box center [324, 284] width 245 height 21
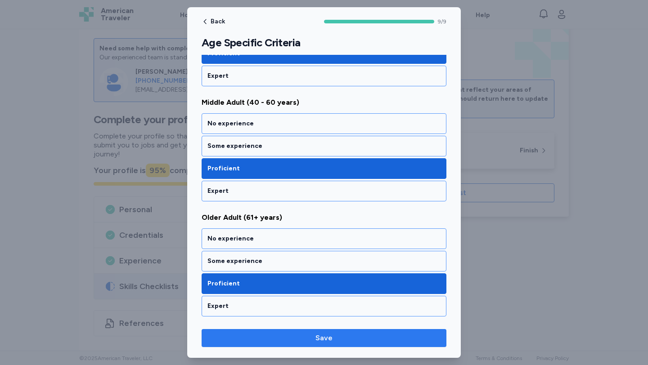
click at [320, 336] on span "Save" at bounding box center [323, 338] width 17 height 11
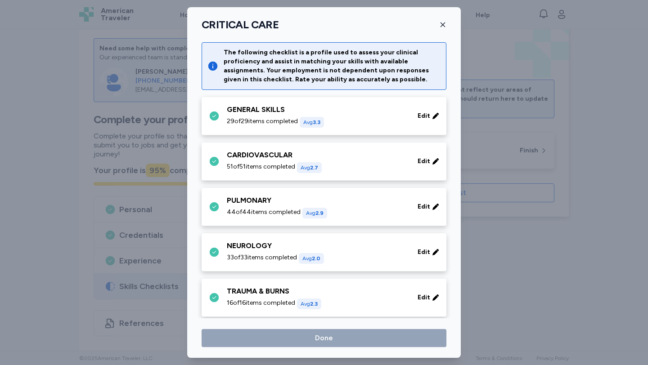
scroll to position [319, 0]
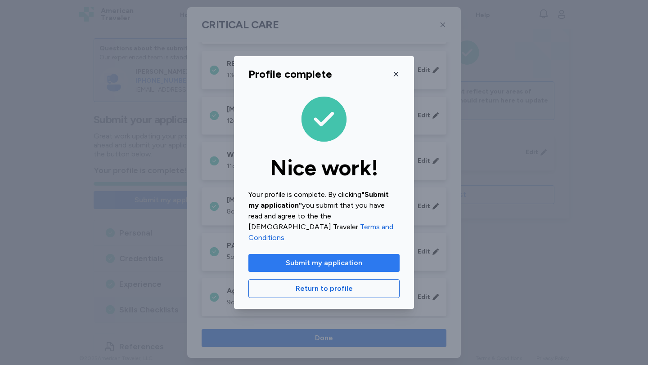
click at [334, 258] on span "Submit my application" at bounding box center [324, 263] width 77 height 11
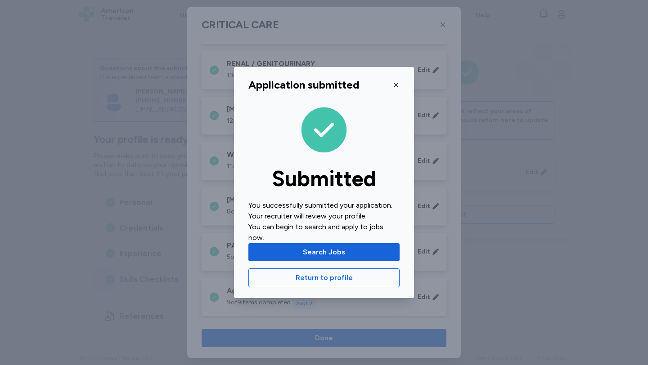
scroll to position [0, 0]
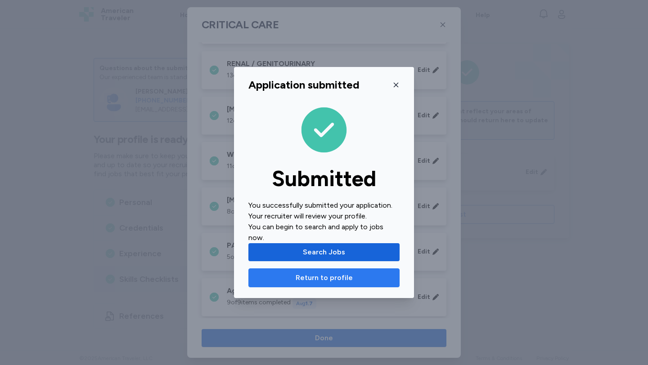
click at [335, 281] on span "Return to profile" at bounding box center [324, 278] width 57 height 11
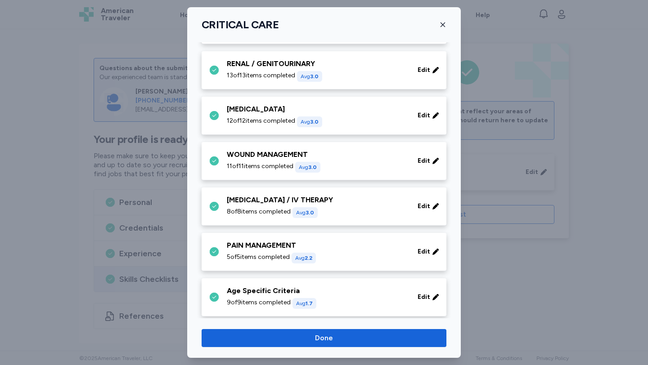
click at [443, 27] on icon "button" at bounding box center [442, 24] width 7 height 7
